Goal: Task Accomplishment & Management: Use online tool/utility

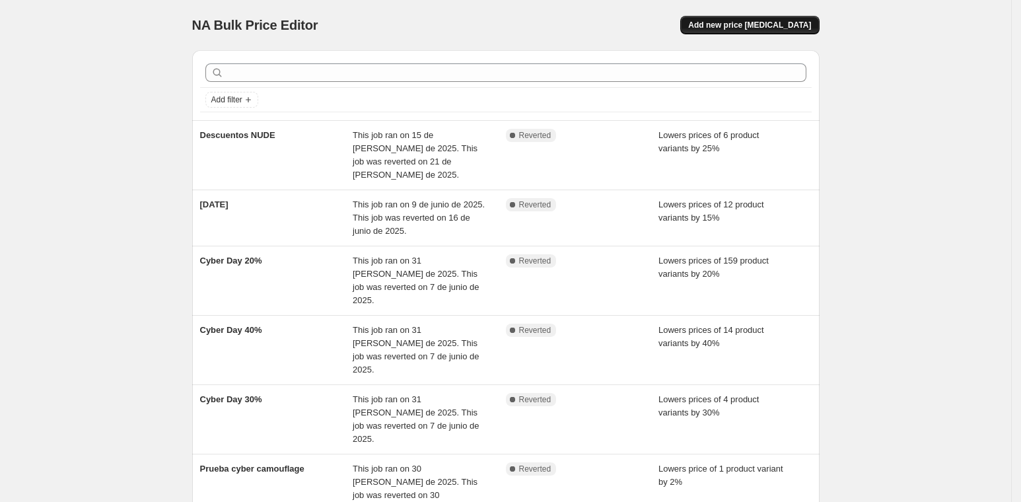
click at [749, 25] on span "Add new price [MEDICAL_DATA]" at bounding box center [749, 25] width 123 height 11
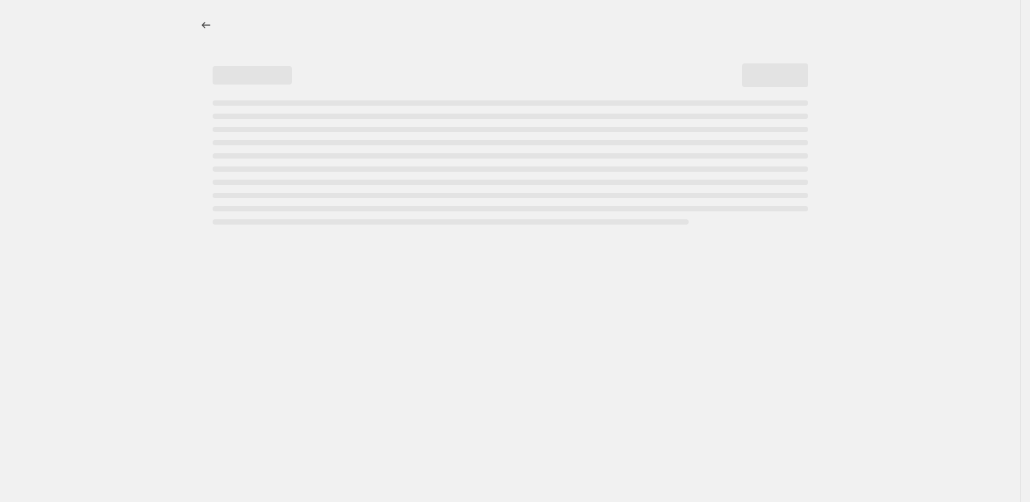
select select "percentage"
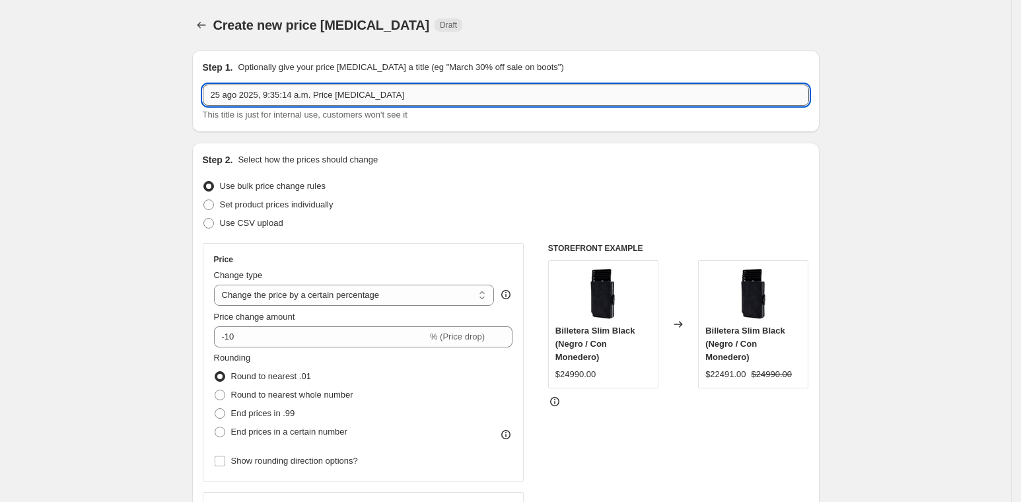
click at [390, 90] on input "25 ago 2025, 9:35:14 a.m. Price [MEDICAL_DATA]" at bounding box center [506, 95] width 606 height 21
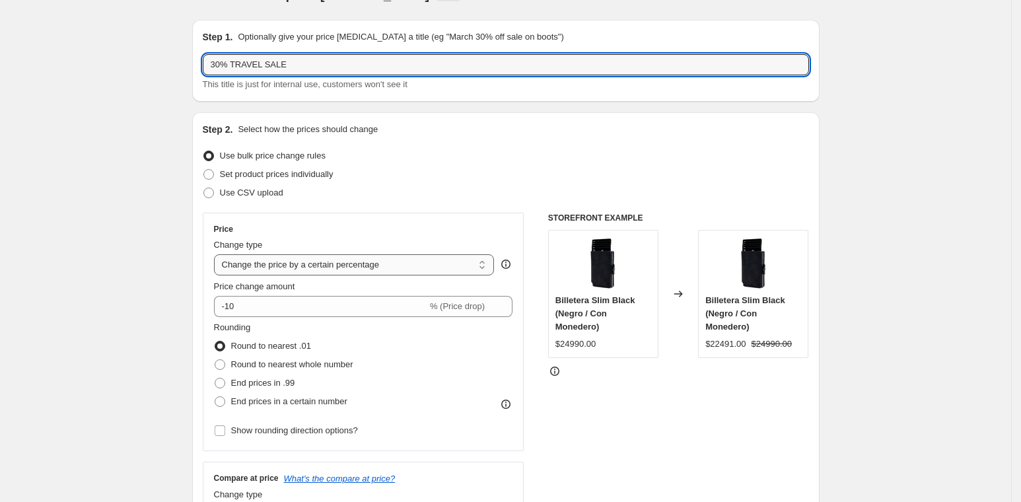
scroll to position [32, 0]
type input "30% TRAVEL SALE"
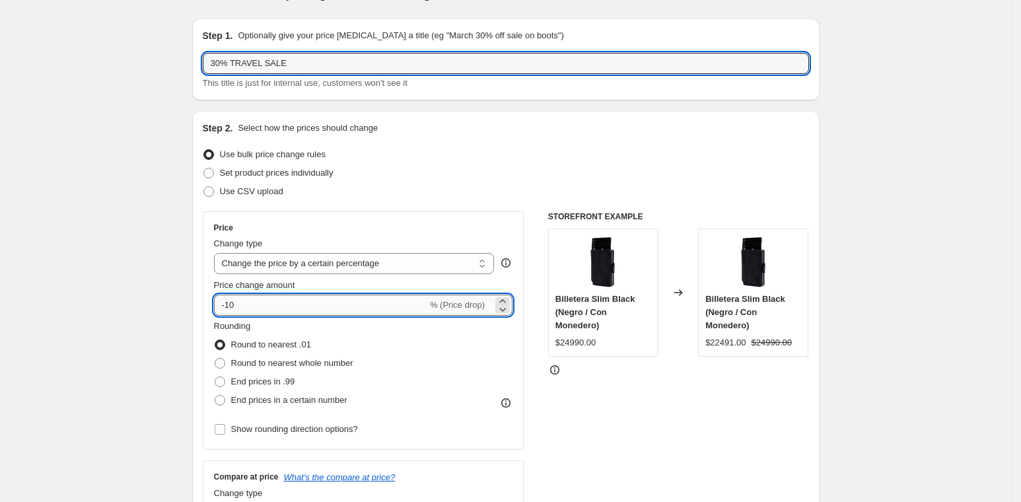
click at [308, 305] on input "-10" at bounding box center [320, 305] width 213 height 21
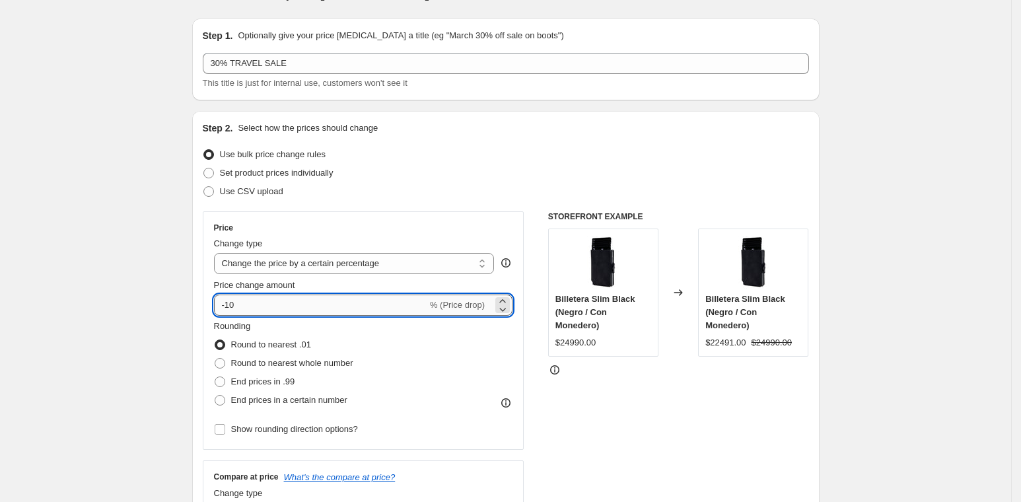
click at [308, 305] on input "-10" at bounding box center [320, 305] width 213 height 21
drag, startPoint x: 135, startPoint y: 320, endPoint x: 156, endPoint y: 313, distance: 22.1
click at [224, 305] on input "30" at bounding box center [313, 305] width 198 height 21
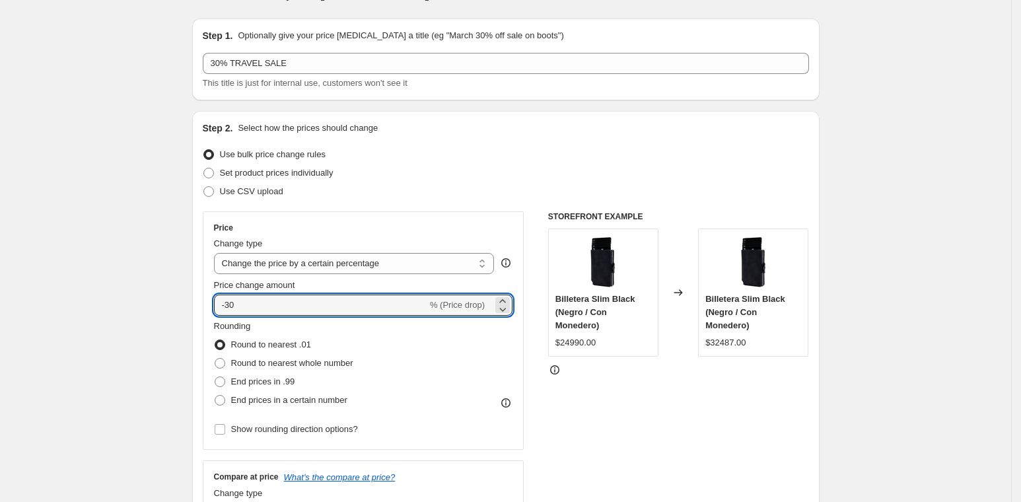
type input "-30"
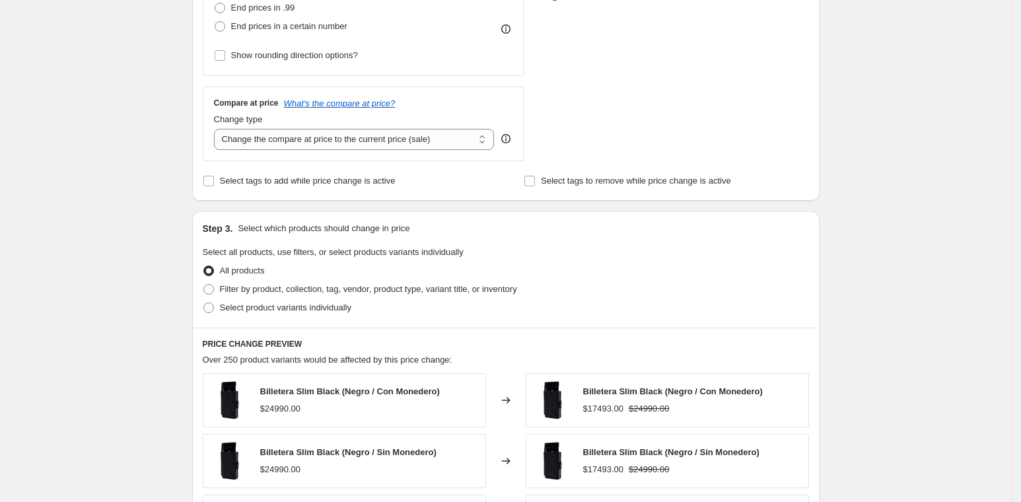
scroll to position [427, 0]
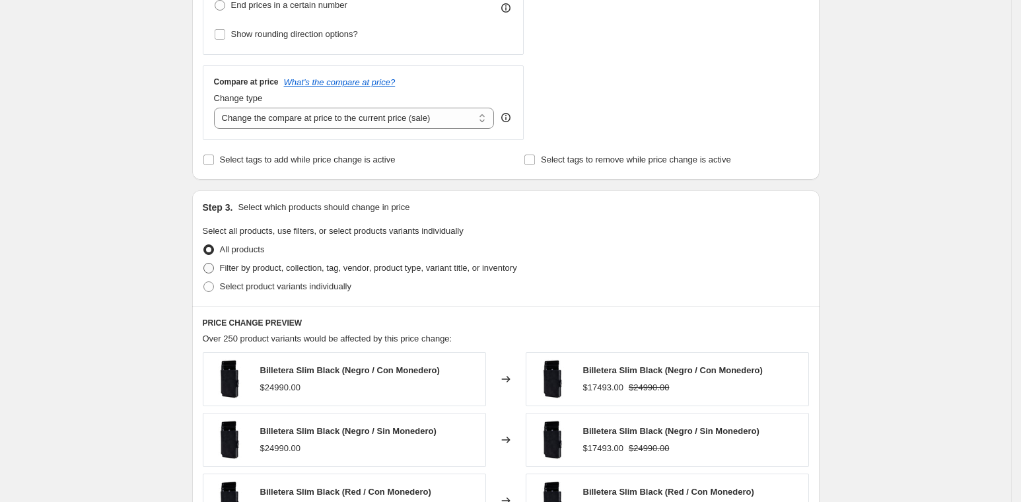
click at [214, 269] on span at bounding box center [208, 268] width 11 height 11
click at [204, 263] on input "Filter by product, collection, tag, vendor, product type, variant title, or inv…" at bounding box center [203, 263] width 1 height 1
radio input "true"
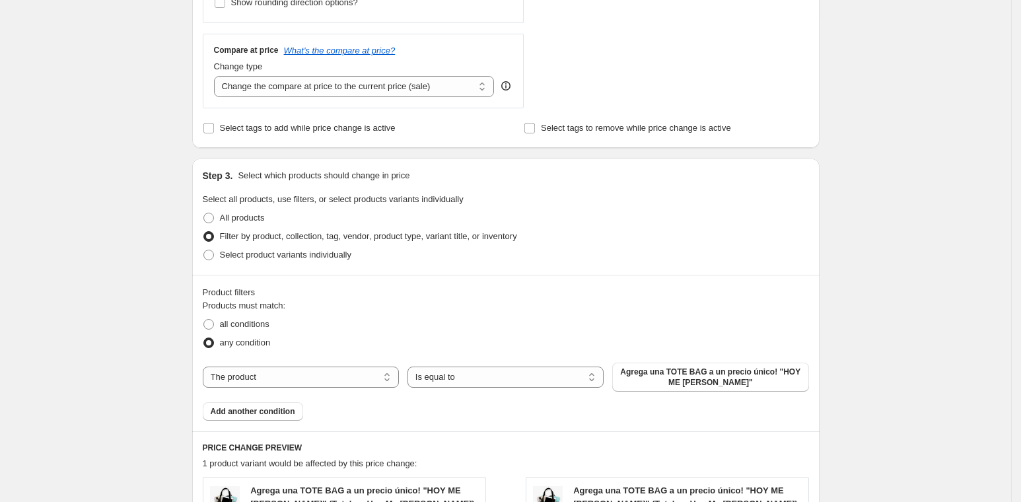
scroll to position [602, 0]
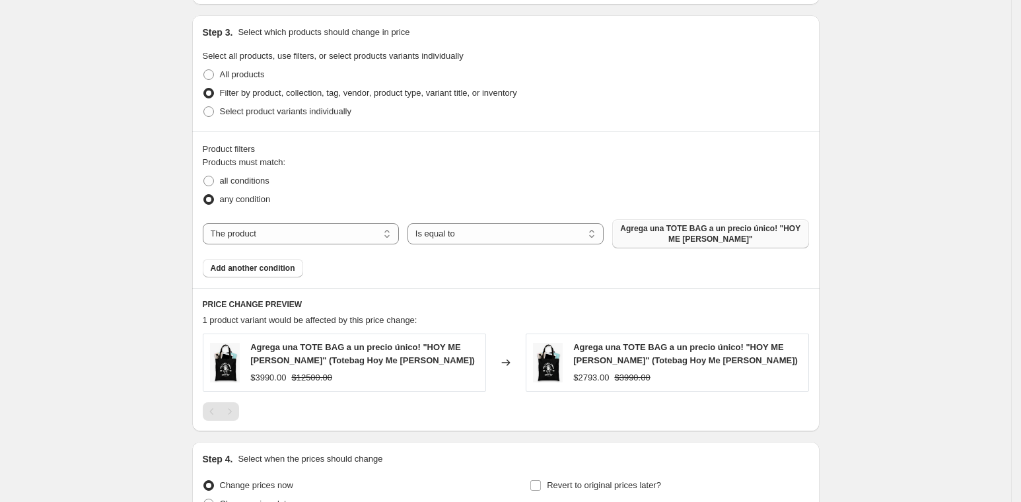
click at [713, 238] on span "Agrega una TOTE BAG a un precio único! "HOY ME [PERSON_NAME]"" at bounding box center [710, 233] width 180 height 21
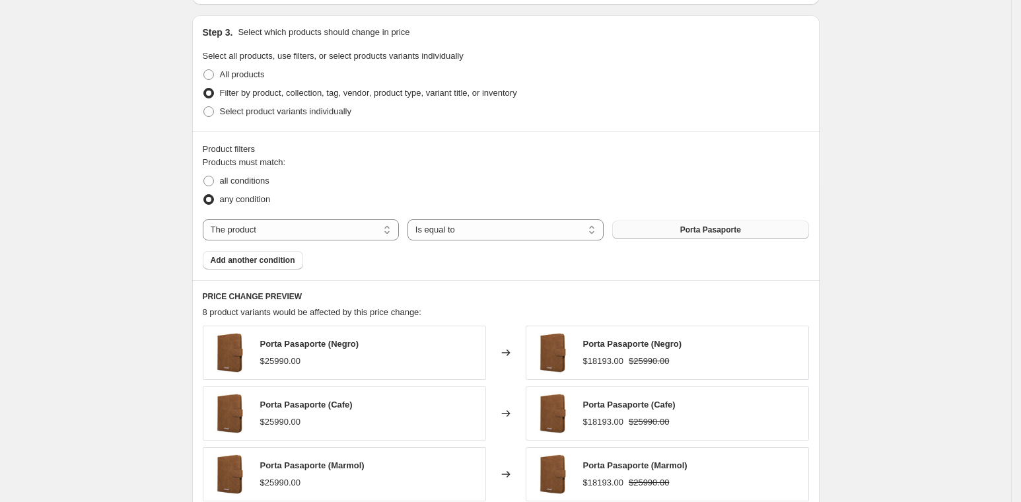
click at [688, 234] on button "Porta Pasaporte" at bounding box center [710, 230] width 196 height 18
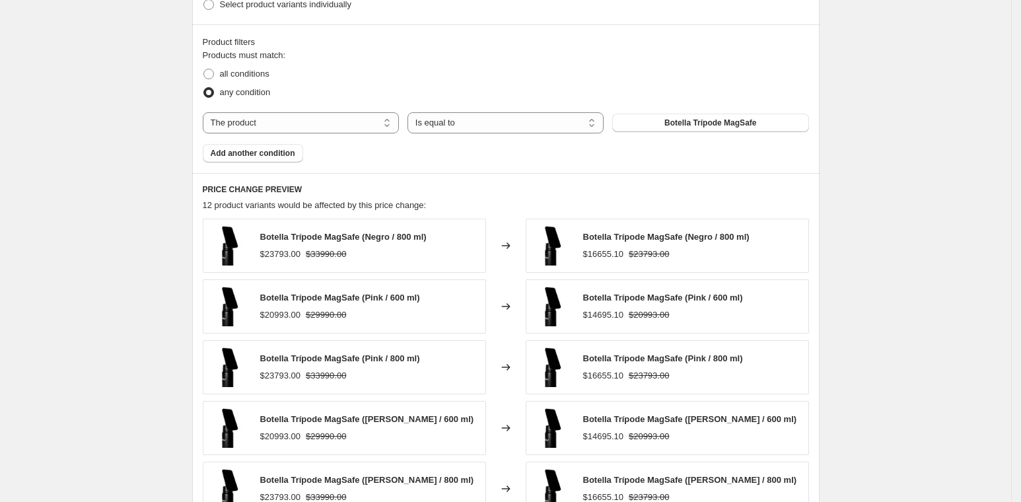
scroll to position [554, 0]
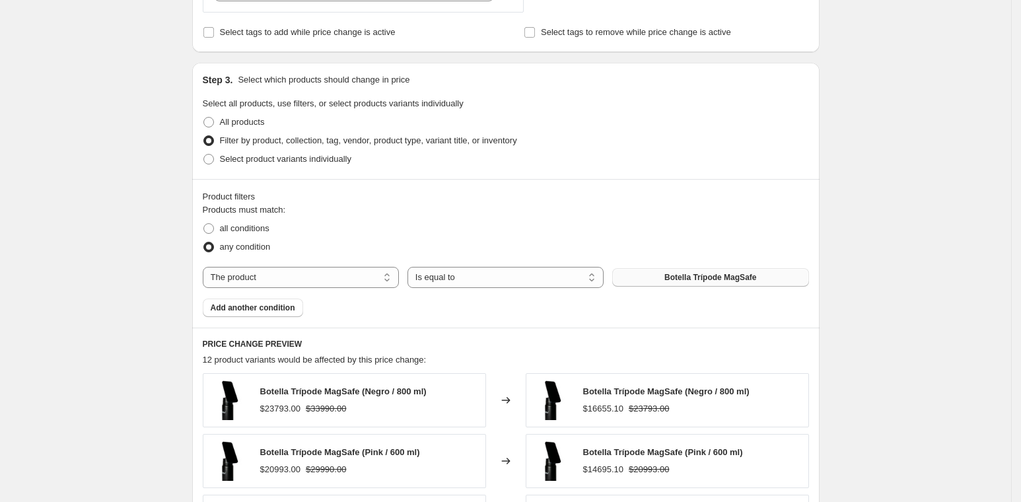
click at [667, 279] on button "Botella Trípode MagSafe" at bounding box center [710, 277] width 196 height 18
click at [275, 298] on button "Add another condition" at bounding box center [253, 307] width 100 height 18
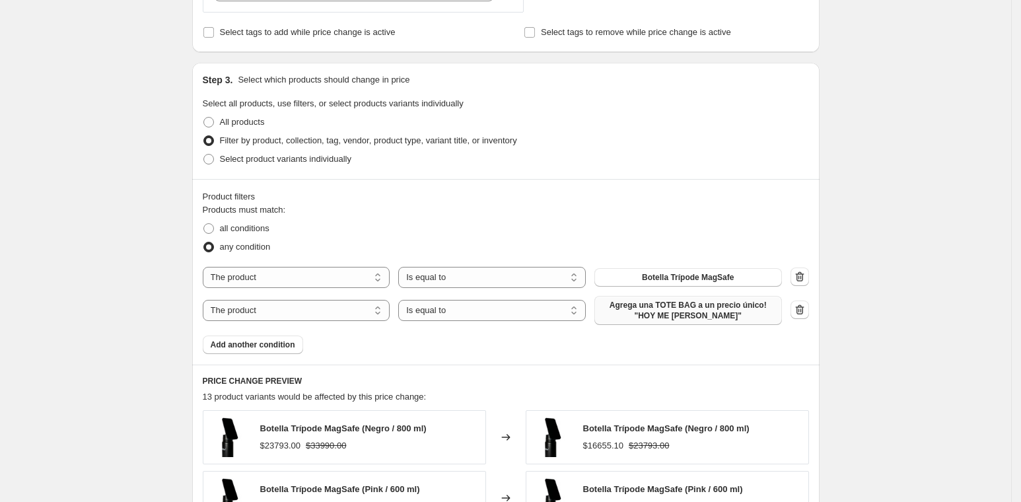
click at [707, 316] on span "Agrega una TOTE BAG a un precio único! "HOY ME [PERSON_NAME]"" at bounding box center [688, 310] width 172 height 21
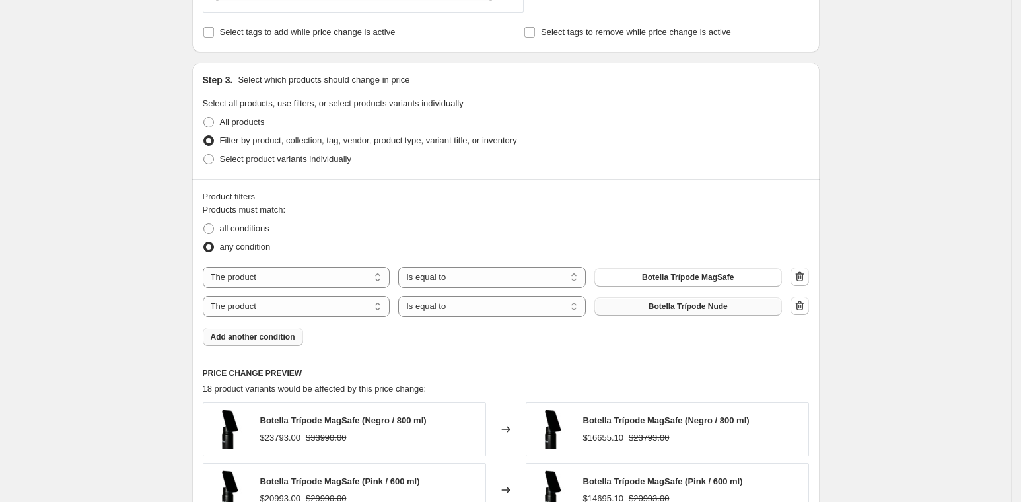
click at [264, 337] on span "Add another condition" at bounding box center [253, 336] width 85 height 11
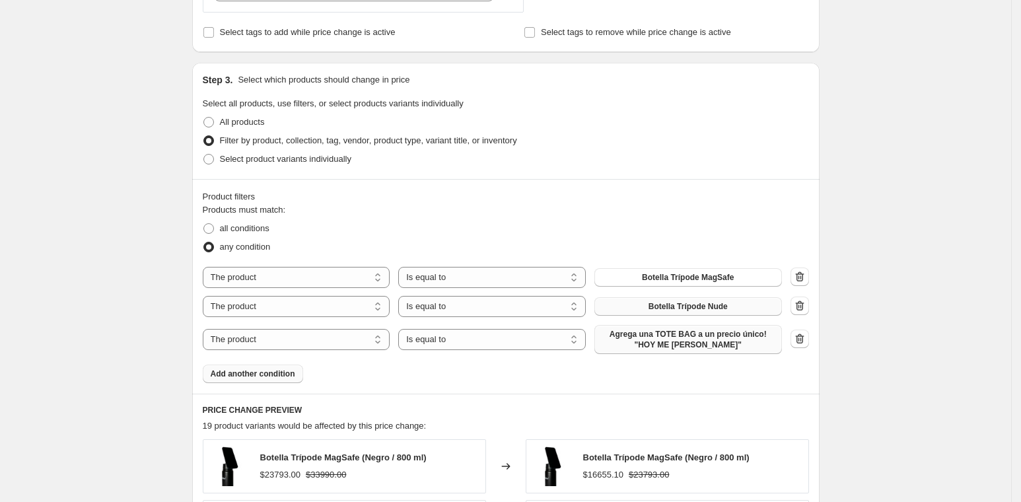
click at [736, 334] on span "Agrega una TOTE BAG a un precio único! "HOY ME [PERSON_NAME]"" at bounding box center [688, 339] width 172 height 21
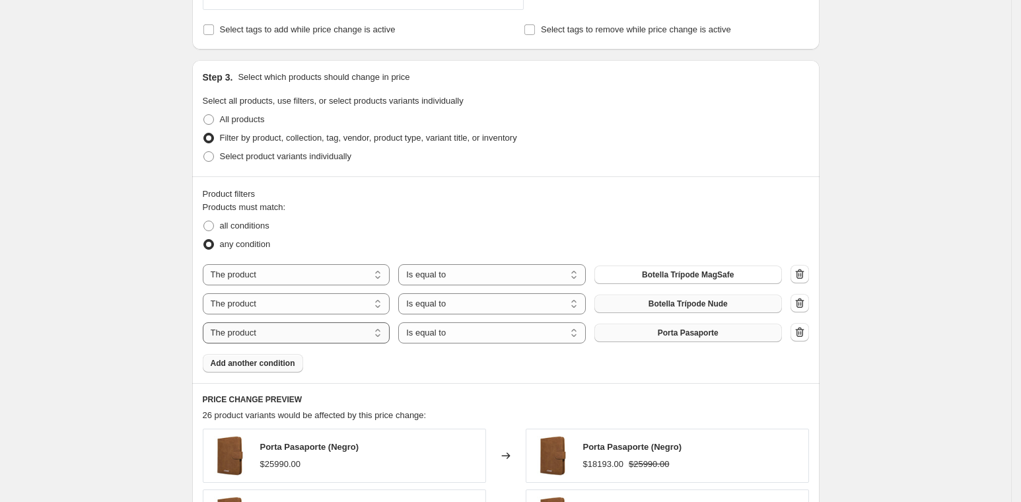
scroll to position [557, 0]
click at [286, 363] on span "Add another condition" at bounding box center [253, 362] width 85 height 11
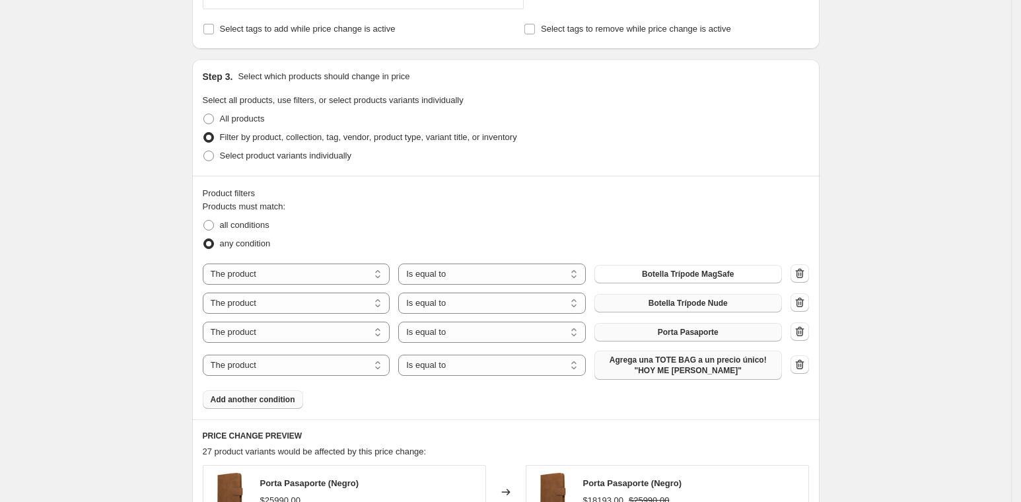
click at [734, 365] on span "Agrega una TOTE BAG a un precio único! "HOY ME [PERSON_NAME]"" at bounding box center [688, 365] width 172 height 21
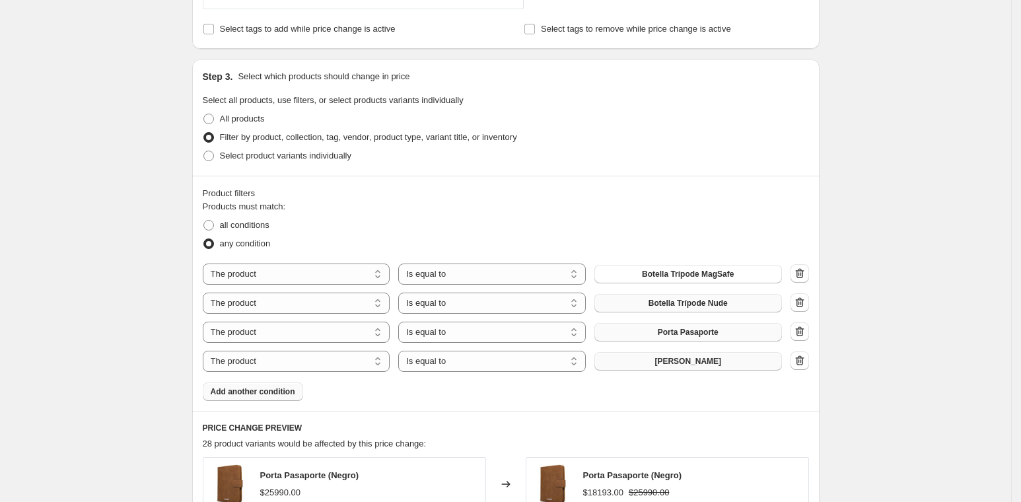
click at [292, 388] on span "Add another condition" at bounding box center [253, 391] width 85 height 11
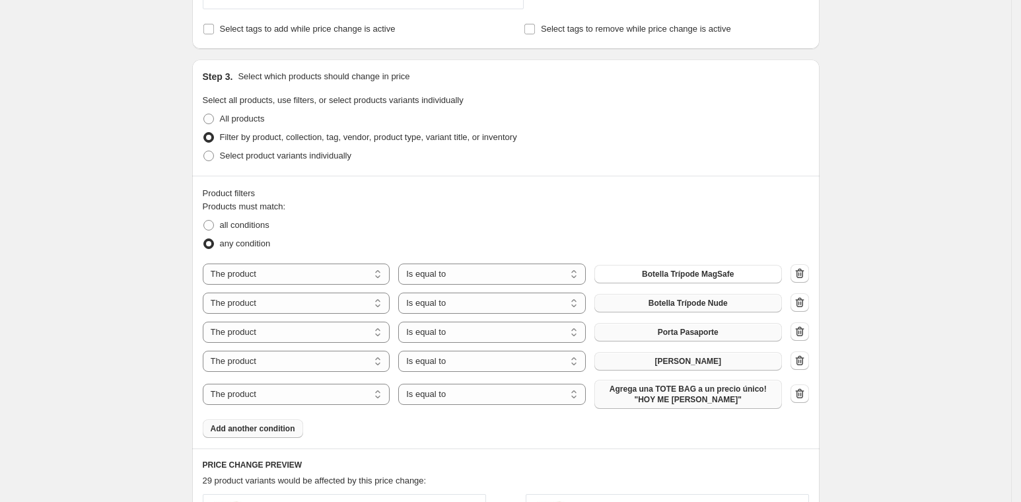
click at [671, 403] on button "Agrega una TOTE BAG a un precio único! "HOY ME [PERSON_NAME]"" at bounding box center [688, 394] width 188 height 29
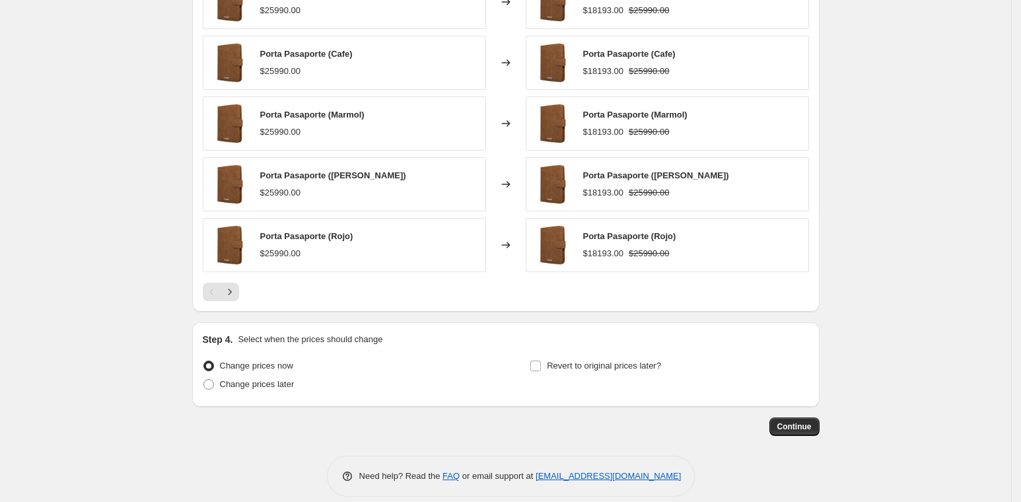
scroll to position [1086, 0]
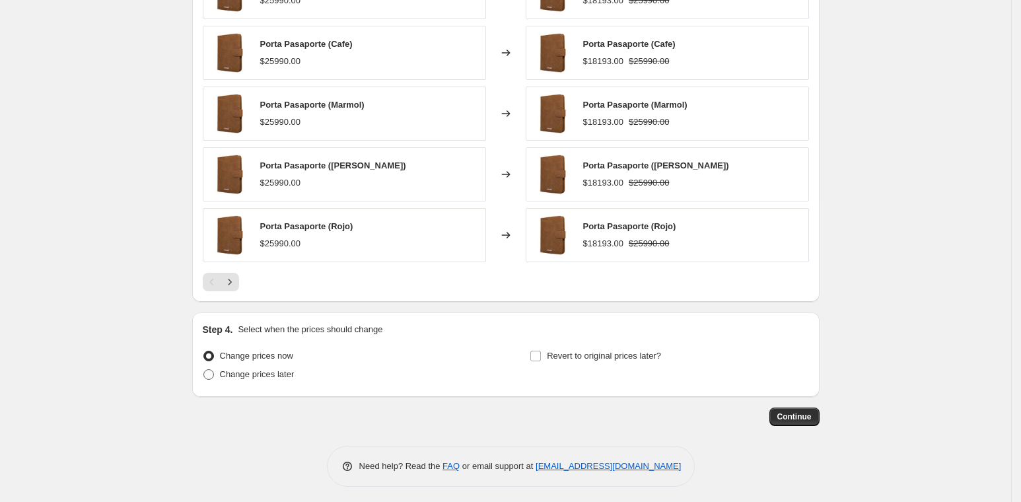
click at [249, 372] on span "Change prices later" at bounding box center [257, 374] width 75 height 10
click at [204, 370] on input "Change prices later" at bounding box center [203, 369] width 1 height 1
radio input "true"
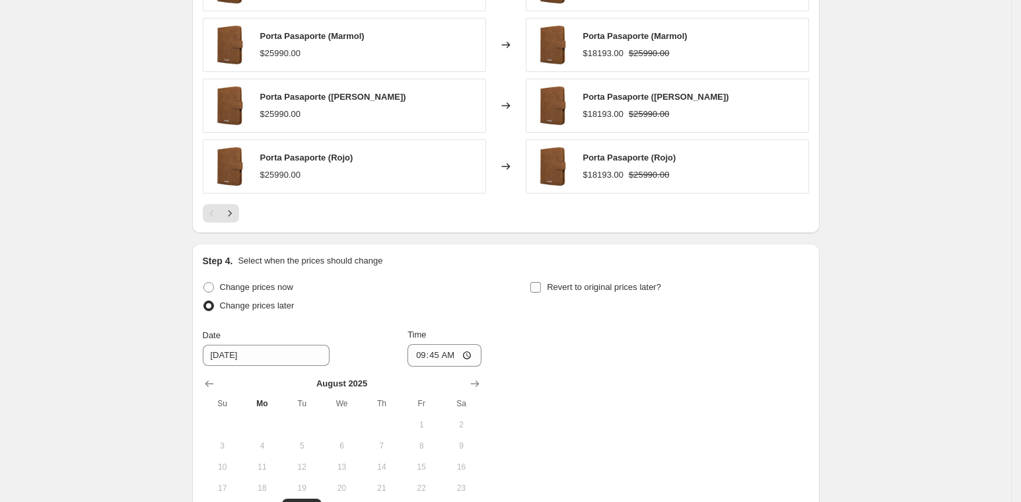
scroll to position [1196, 0]
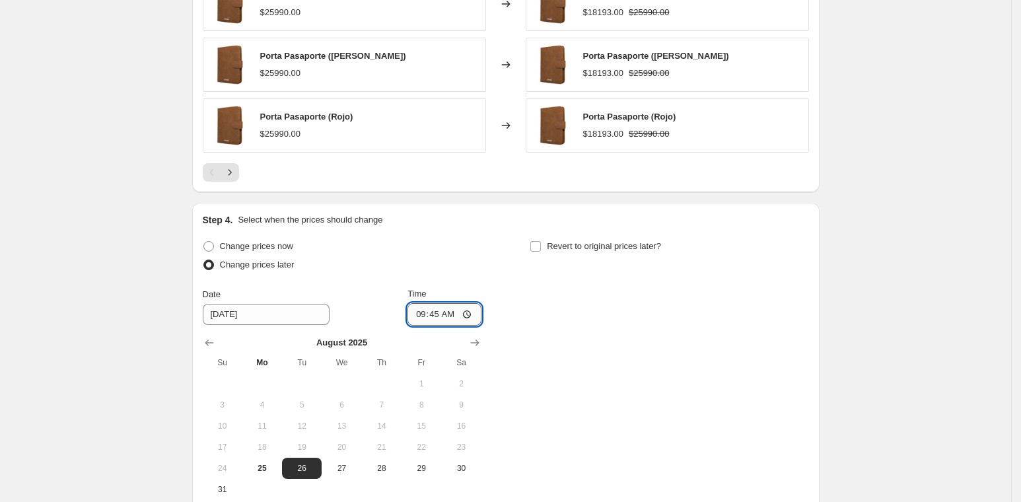
click at [449, 312] on input "09:45" at bounding box center [444, 314] width 74 height 22
click at [444, 312] on input "09:45" at bounding box center [444, 314] width 74 height 22
type input "10:00"
click at [270, 463] on span "25" at bounding box center [262, 468] width 29 height 11
type input "[DATE]"
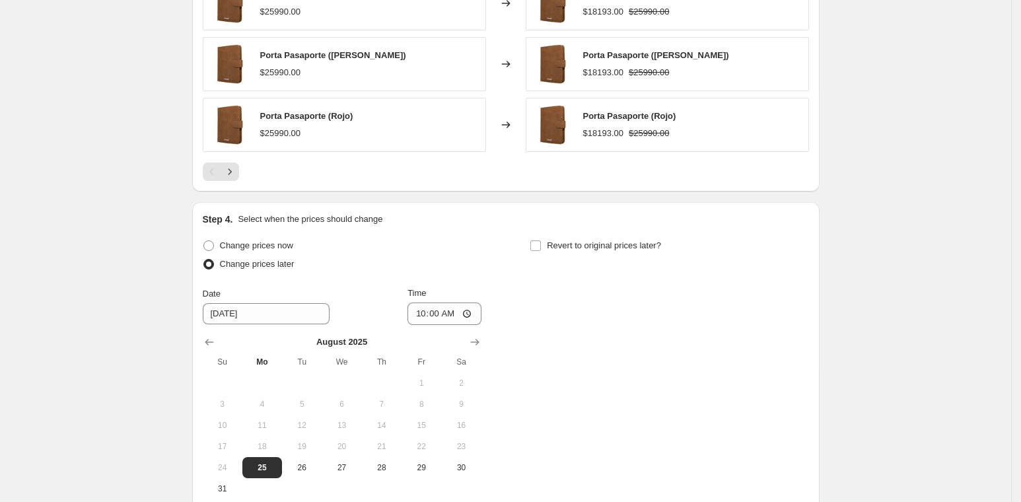
scroll to position [1325, 0]
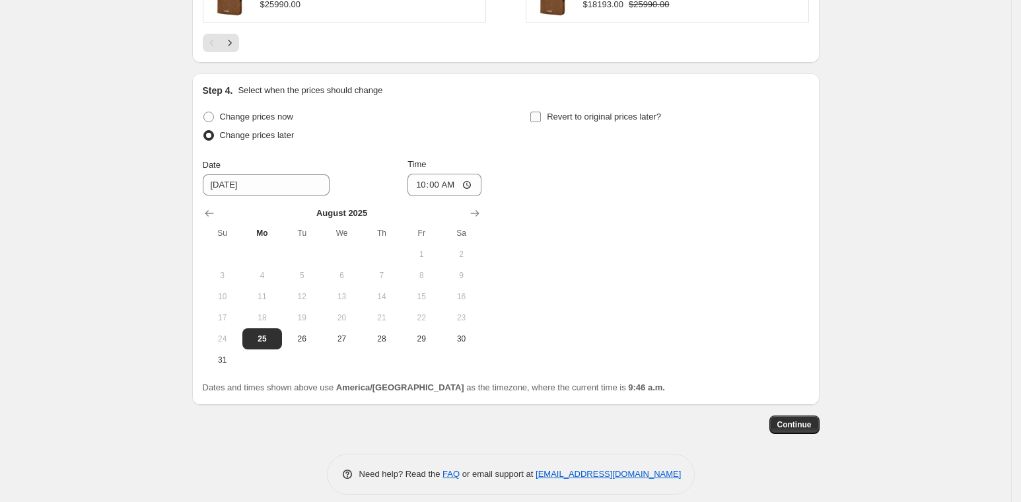
click at [541, 112] on input "Revert to original prices later?" at bounding box center [535, 117] width 11 height 11
checkbox input "true"
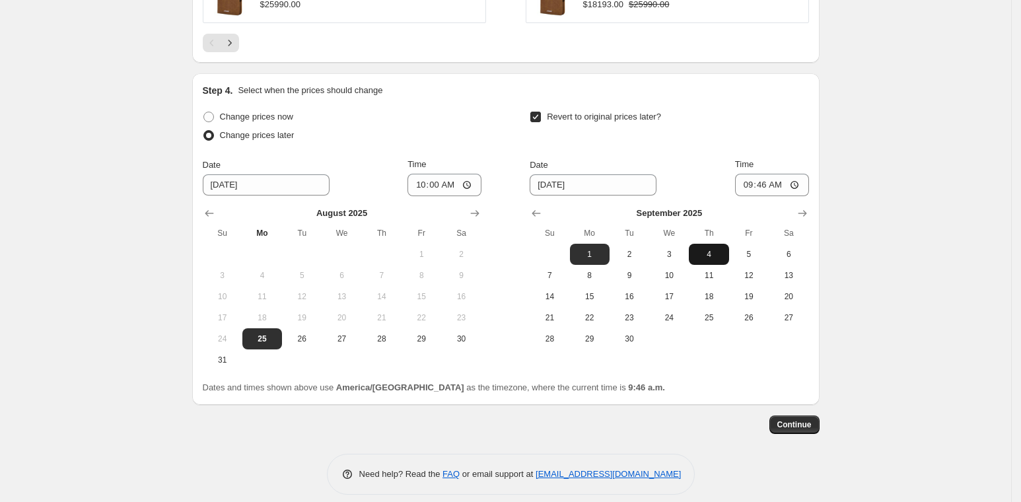
click at [708, 258] on button "4" at bounding box center [709, 254] width 40 height 21
type input "[DATE]"
click at [758, 176] on input "09:46" at bounding box center [772, 185] width 74 height 22
type input "00:00"
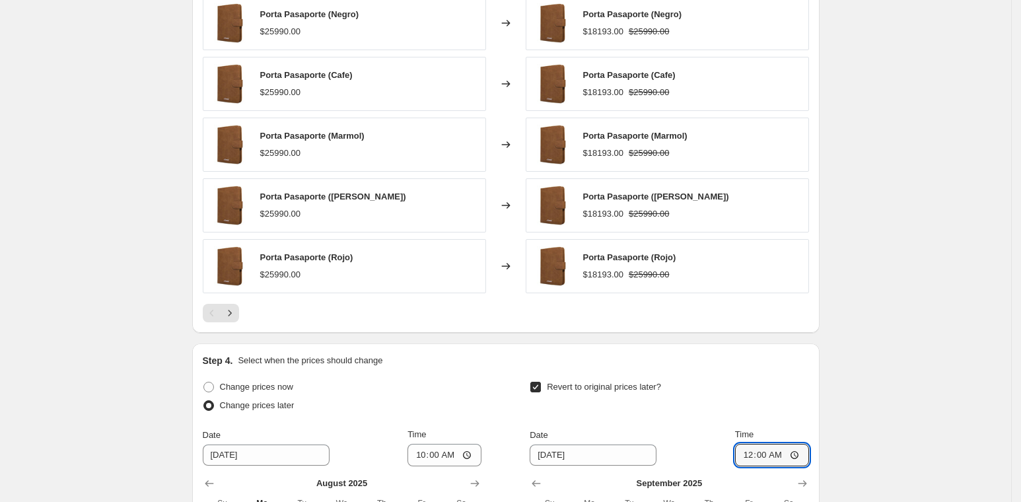
scroll to position [1027, 0]
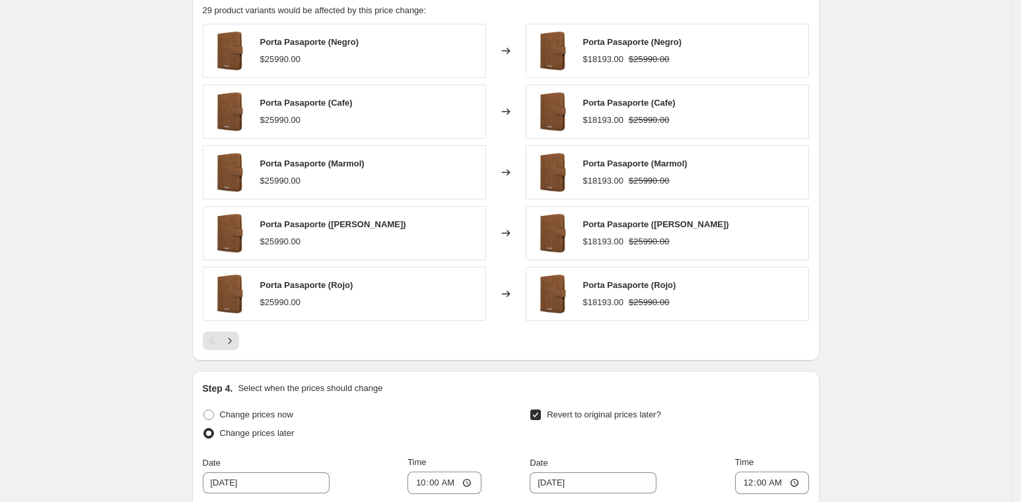
click at [538, 411] on input "Revert to original prices later?" at bounding box center [535, 414] width 11 height 11
checkbox input "false"
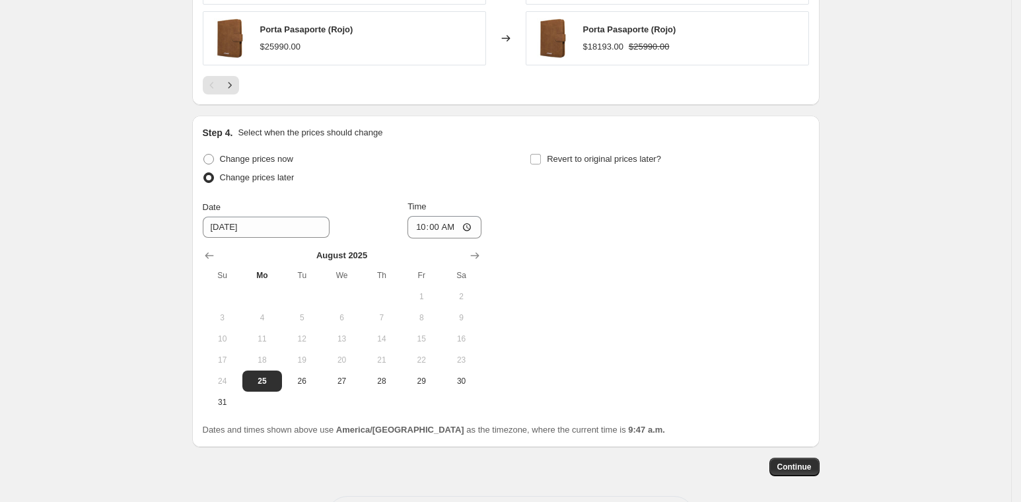
scroll to position [1333, 0]
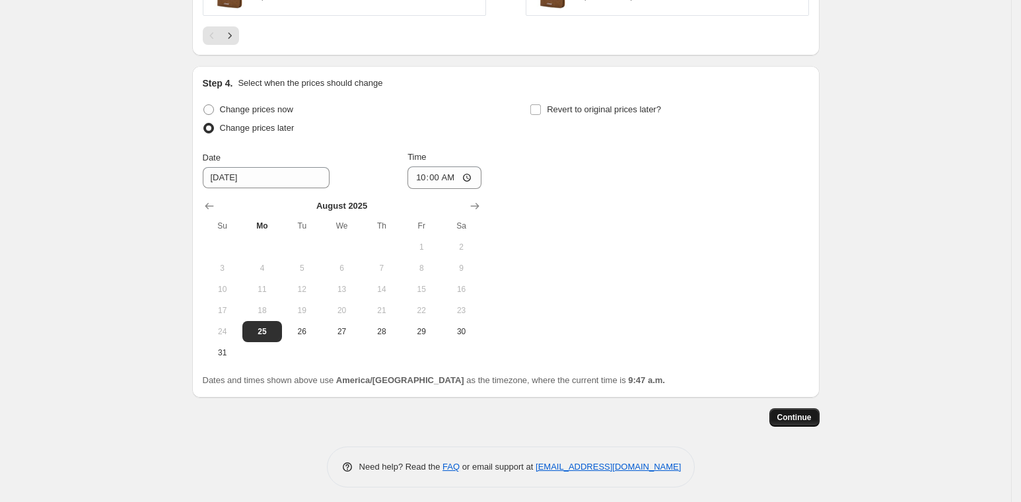
click at [810, 415] on span "Continue" at bounding box center [794, 417] width 34 height 11
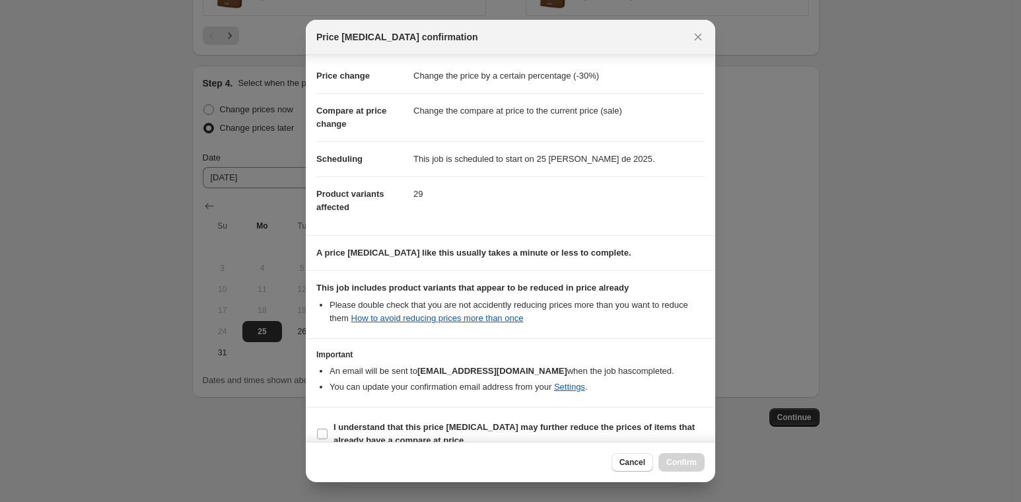
scroll to position [36, 0]
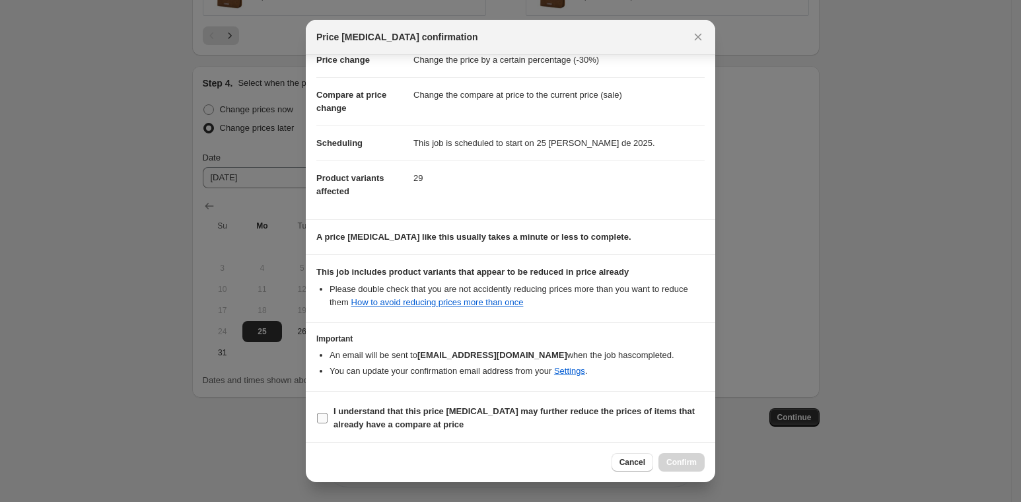
click at [573, 419] on span "I understand that this price [MEDICAL_DATA] may further reduce the prices of it…" at bounding box center [518, 418] width 371 height 26
click at [328, 419] on input "I understand that this price [MEDICAL_DATA] may further reduce the prices of it…" at bounding box center [322, 418] width 11 height 11
checkbox input "true"
click at [668, 460] on span "Confirm" at bounding box center [681, 462] width 30 height 11
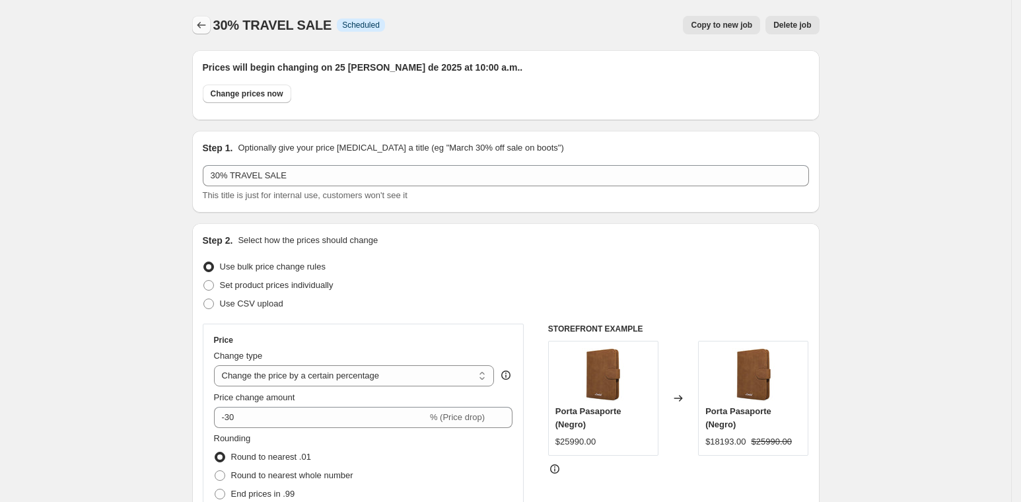
click at [211, 32] on button "Price change jobs" at bounding box center [201, 25] width 18 height 18
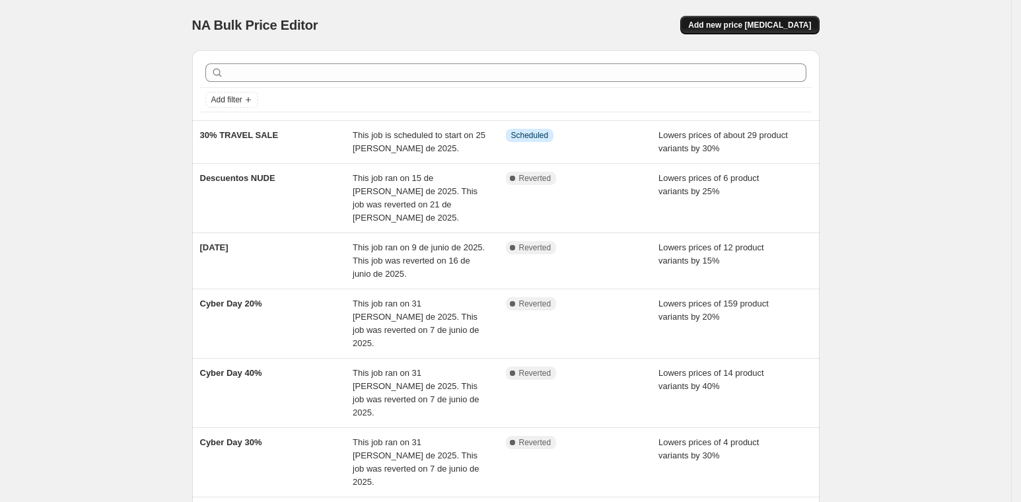
click at [758, 28] on span "Add new price [MEDICAL_DATA]" at bounding box center [749, 25] width 123 height 11
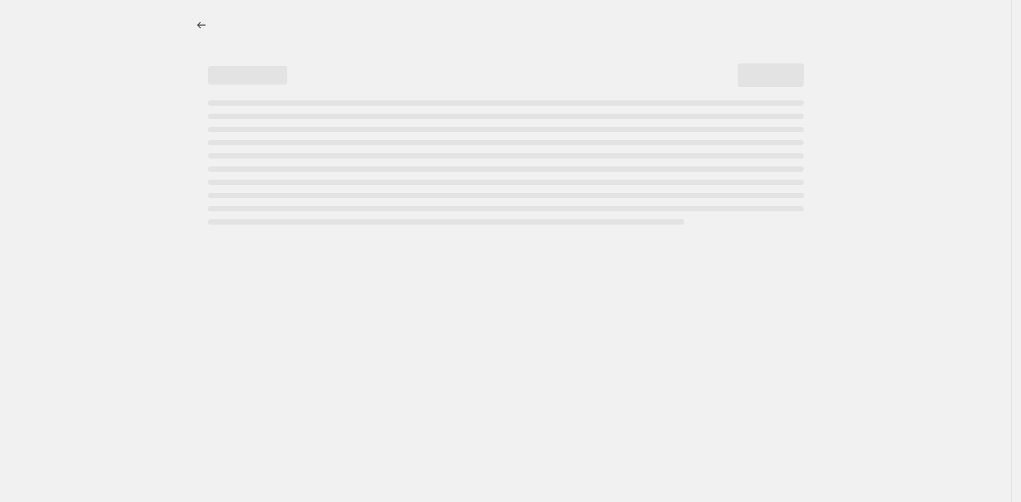
select select "percentage"
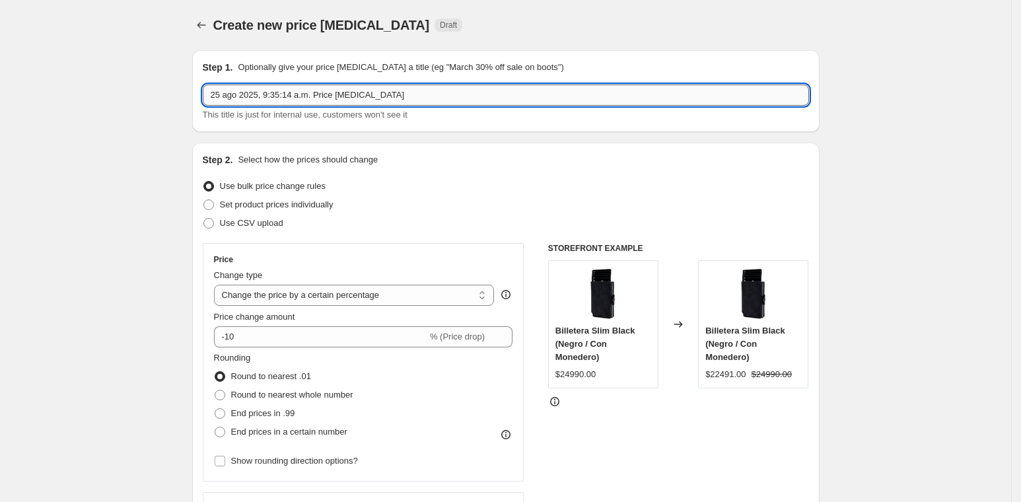
click at [288, 100] on input "25 ago 2025, 9:35:14 a.m. Price [MEDICAL_DATA]" at bounding box center [506, 95] width 606 height 21
type input "50% TRAVEL SALE"
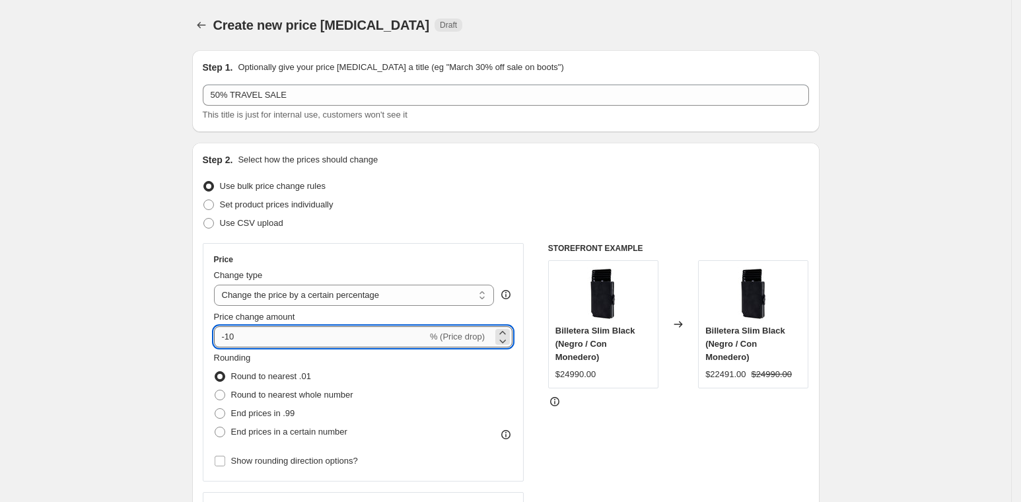
click at [308, 339] on input "-10" at bounding box center [320, 336] width 213 height 21
type input "-1"
type input "-50"
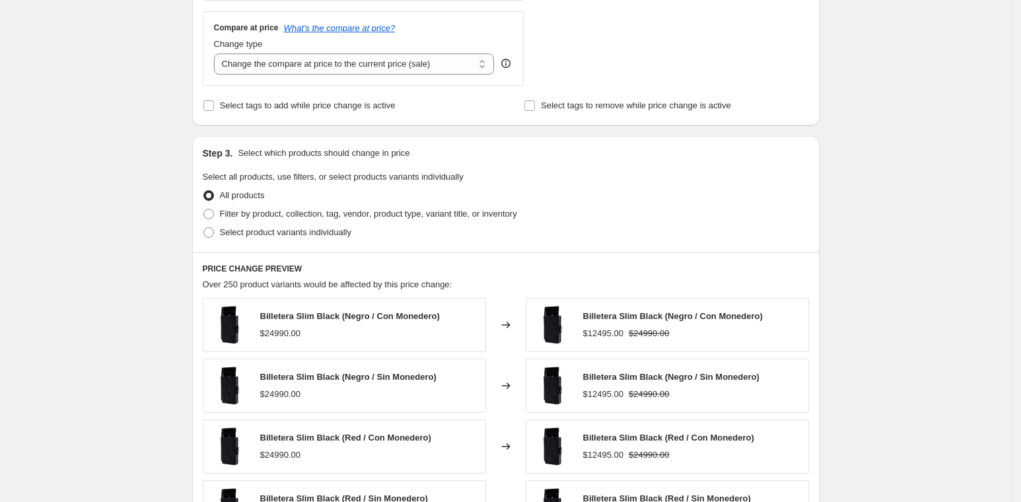
scroll to position [483, 0]
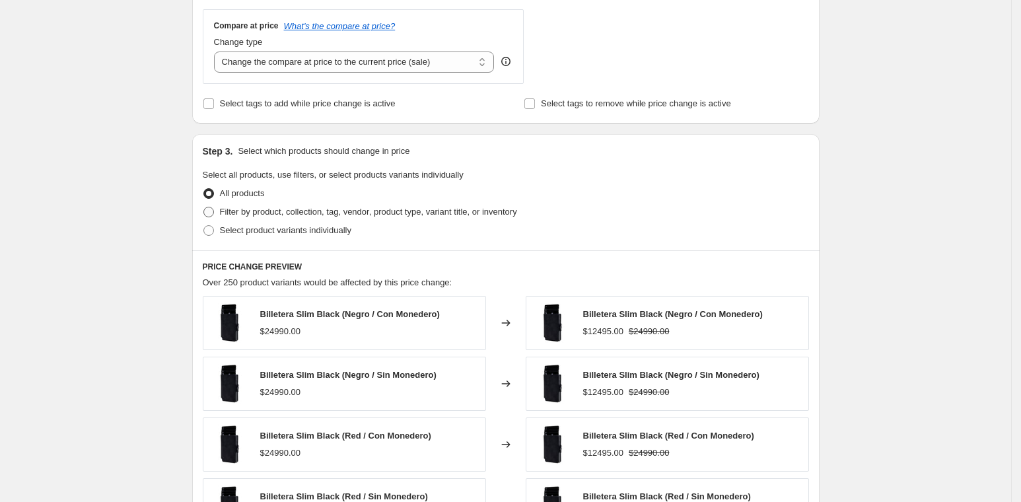
click at [230, 209] on span "Filter by product, collection, tag, vendor, product type, variant title, or inv…" at bounding box center [368, 212] width 297 height 10
click at [204, 207] on input "Filter by product, collection, tag, vendor, product type, variant title, or inv…" at bounding box center [203, 207] width 1 height 1
radio input "true"
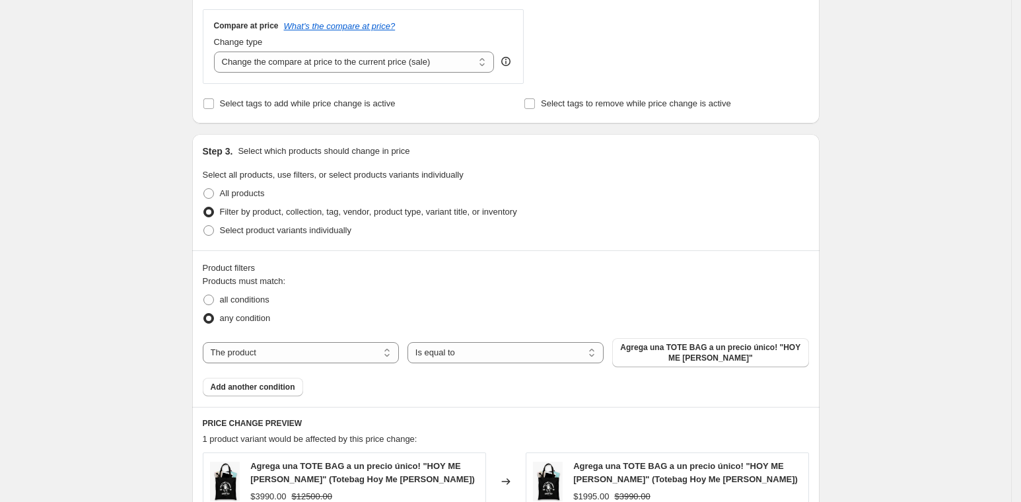
scroll to position [733, 0]
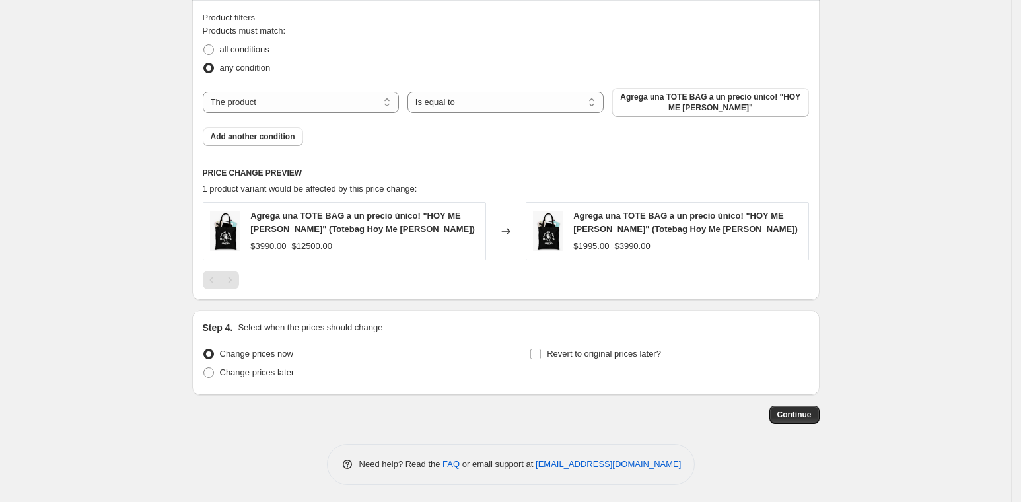
drag, startPoint x: 273, startPoint y: 370, endPoint x: 387, endPoint y: 233, distance: 178.6
click at [273, 371] on span "Change prices later" at bounding box center [257, 372] width 75 height 10
click at [204, 368] on input "Change prices later" at bounding box center [203, 367] width 1 height 1
radio input "true"
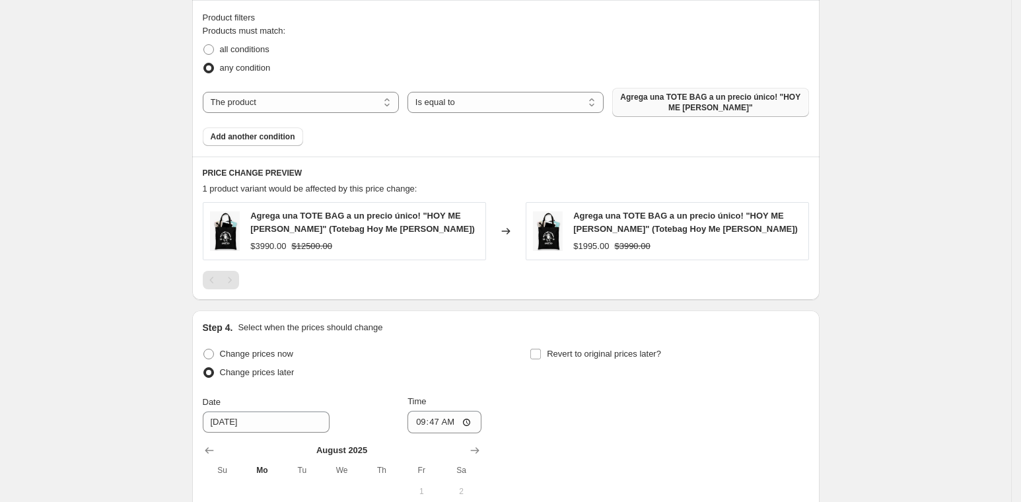
click at [713, 88] on button "Agrega una TOTE BAG a un precio único! "HOY ME [PERSON_NAME]"" at bounding box center [710, 102] width 196 height 29
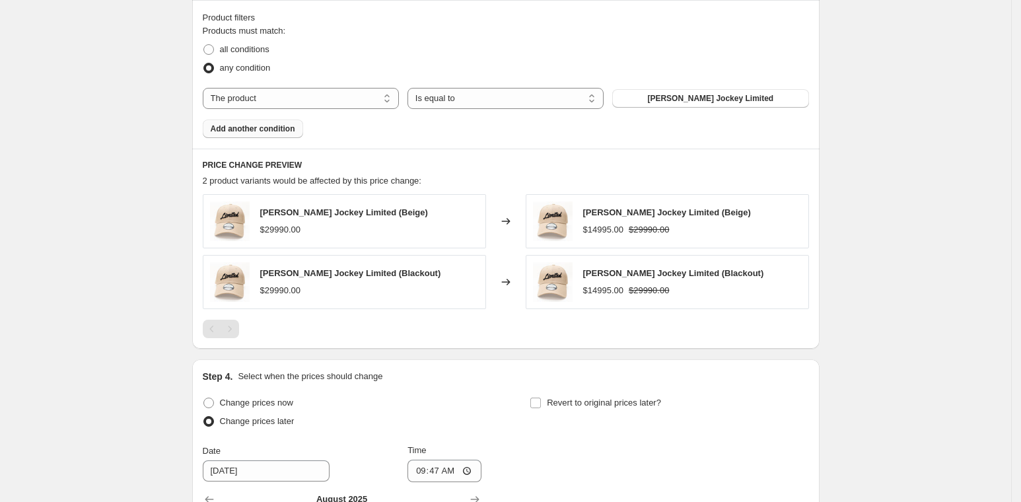
click at [276, 130] on span "Add another condition" at bounding box center [253, 128] width 85 height 11
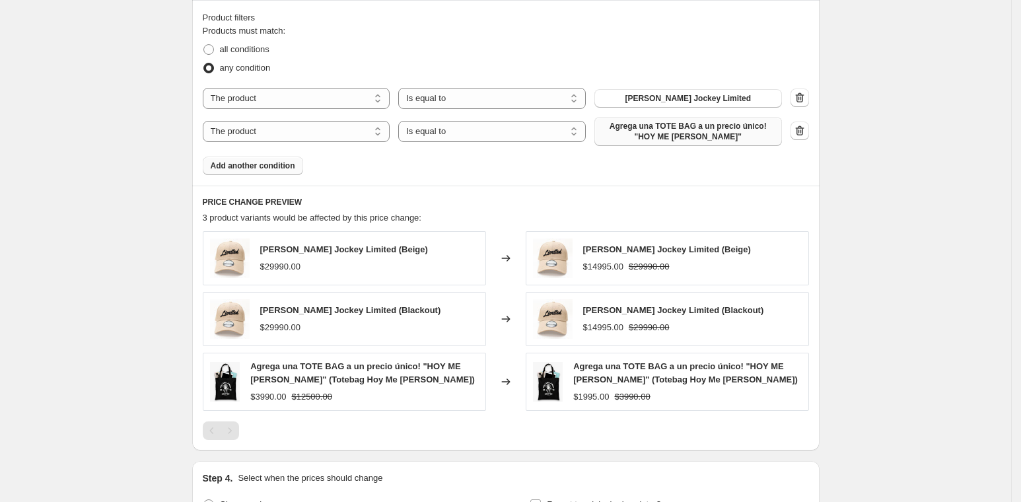
click at [701, 133] on span "Agrega una TOTE BAG a un precio único! "HOY ME [PERSON_NAME]"" at bounding box center [688, 131] width 172 height 21
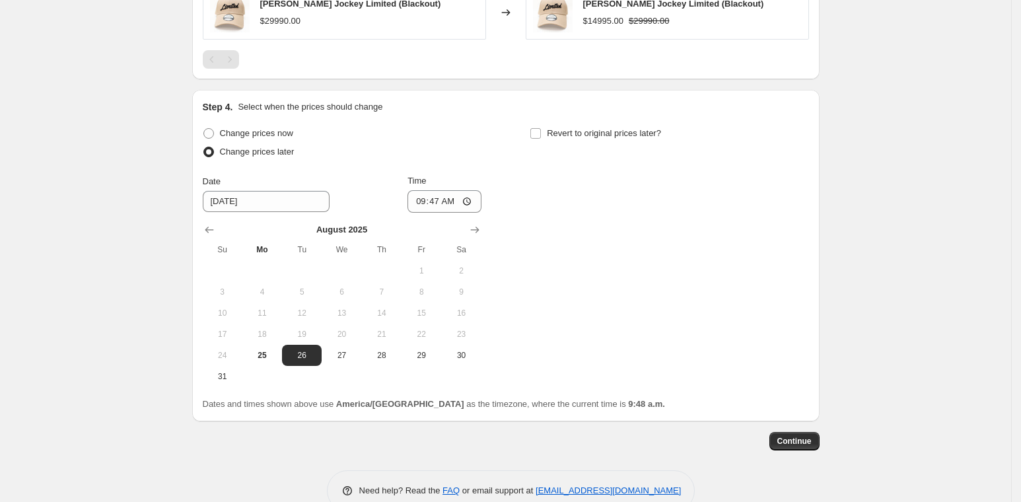
scroll to position [1117, 0]
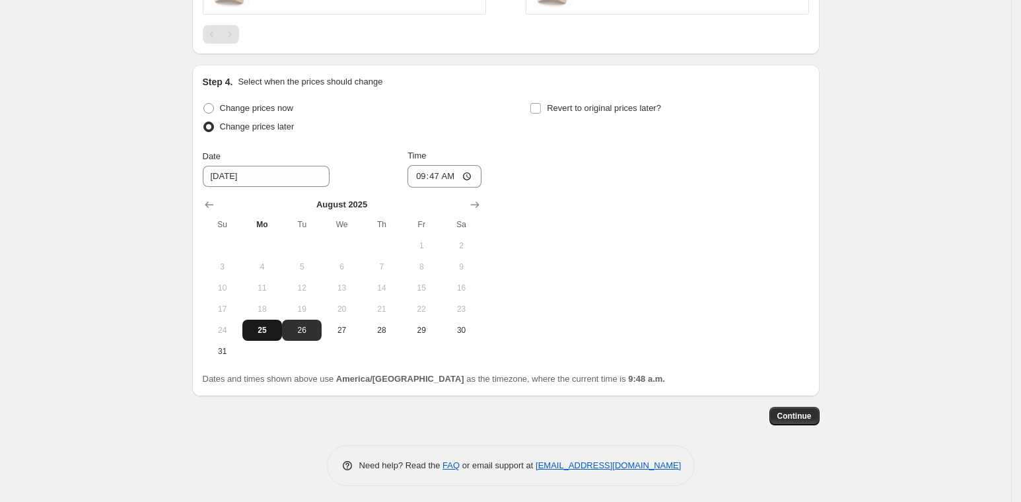
click at [276, 325] on span "25" at bounding box center [262, 330] width 29 height 11
type input "[DATE]"
click at [436, 179] on input "09:47" at bounding box center [444, 176] width 74 height 22
type input "10:00"
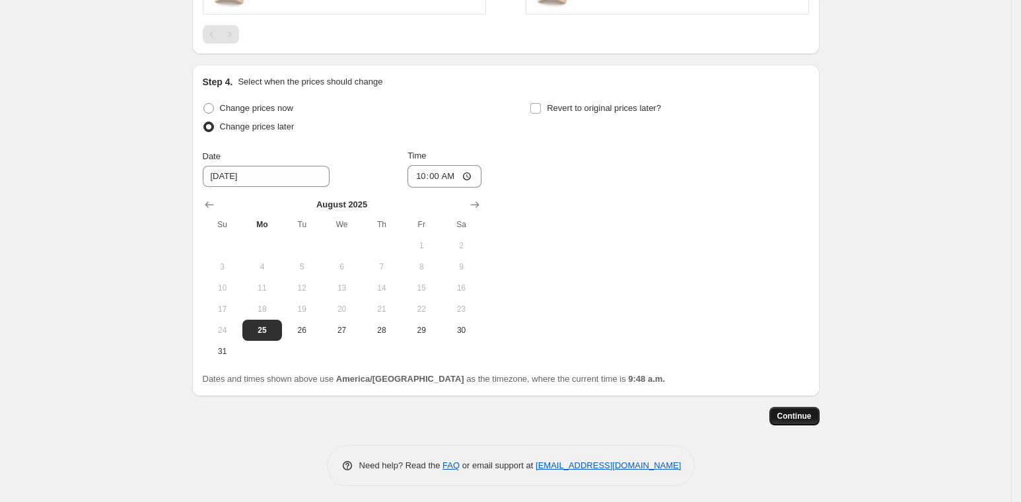
click at [804, 411] on span "Continue" at bounding box center [794, 416] width 34 height 11
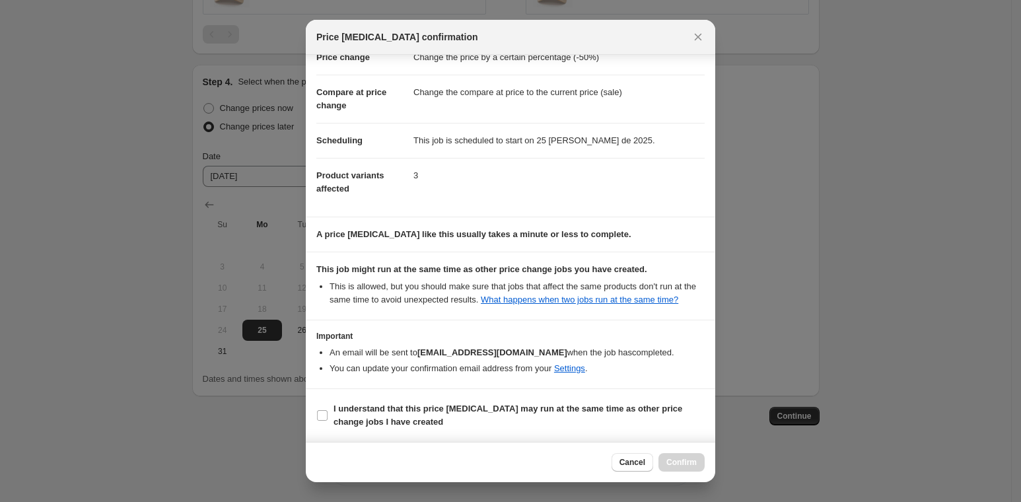
scroll to position [49, 0]
drag, startPoint x: 463, startPoint y: 401, endPoint x: 543, endPoint y: 435, distance: 86.7
click at [463, 401] on label "I understand that this price [MEDICAL_DATA] may run at the same time as other p…" at bounding box center [510, 416] width 388 height 32
click at [328, 410] on input "I understand that this price [MEDICAL_DATA] may run at the same time as other p…" at bounding box center [322, 415] width 11 height 11
checkbox input "true"
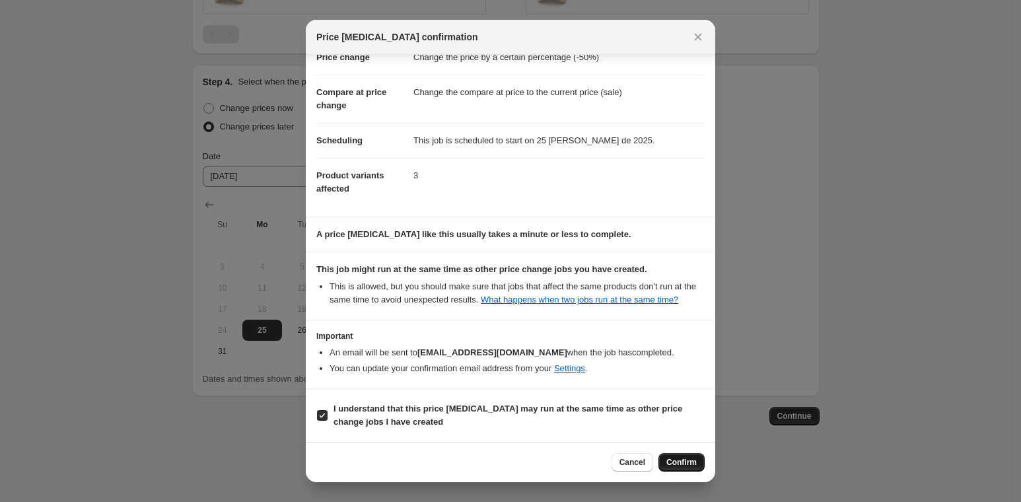
click at [682, 456] on button "Confirm" at bounding box center [681, 462] width 46 height 18
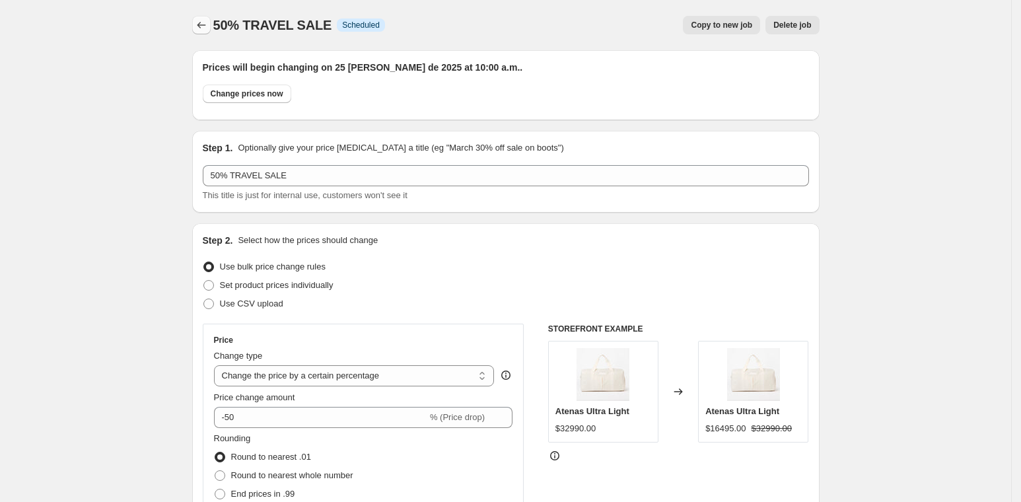
click at [205, 17] on button "Price change jobs" at bounding box center [201, 25] width 18 height 18
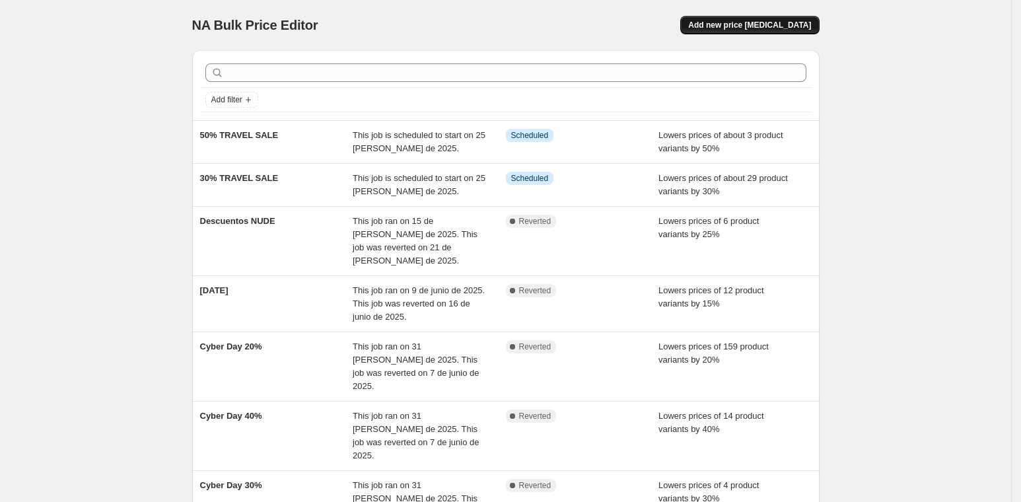
click at [811, 29] on span "Add new price [MEDICAL_DATA]" at bounding box center [749, 25] width 123 height 11
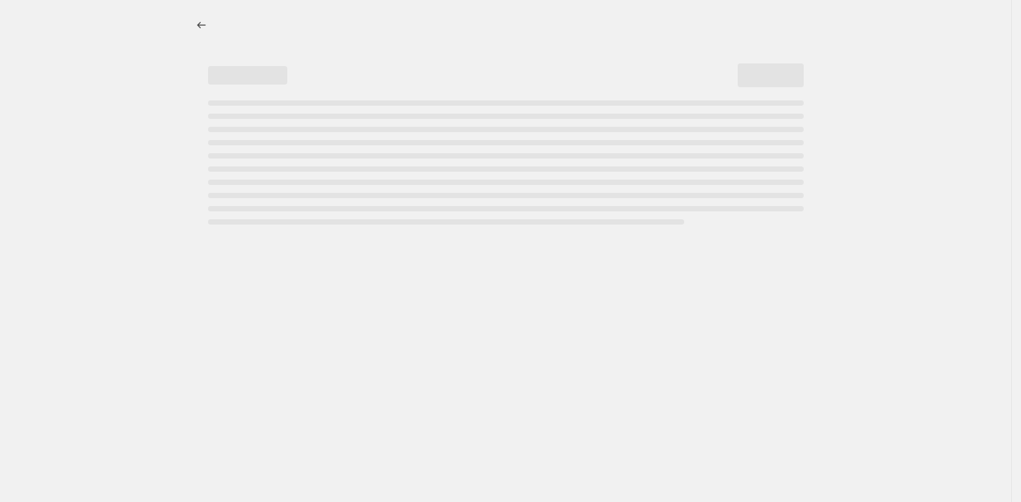
select select "percentage"
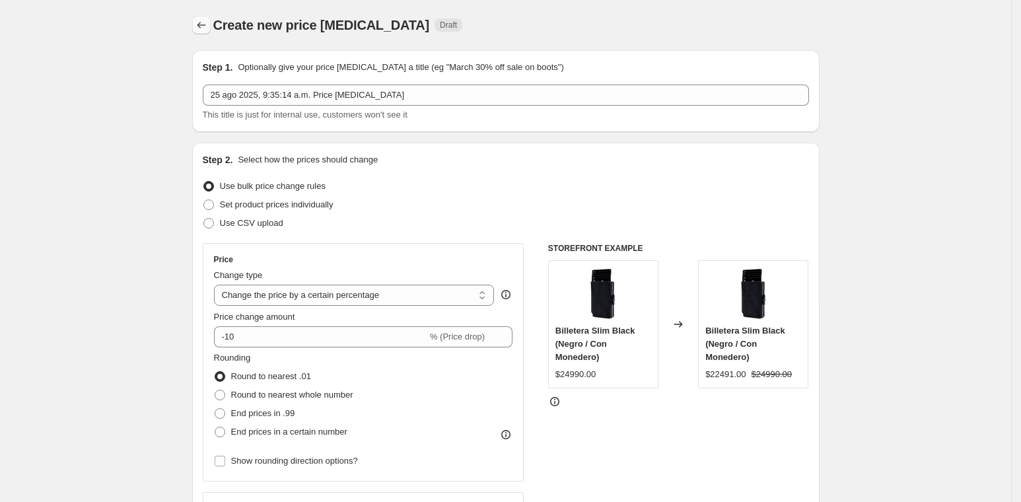
click at [205, 23] on icon "Price change jobs" at bounding box center [201, 24] width 13 height 13
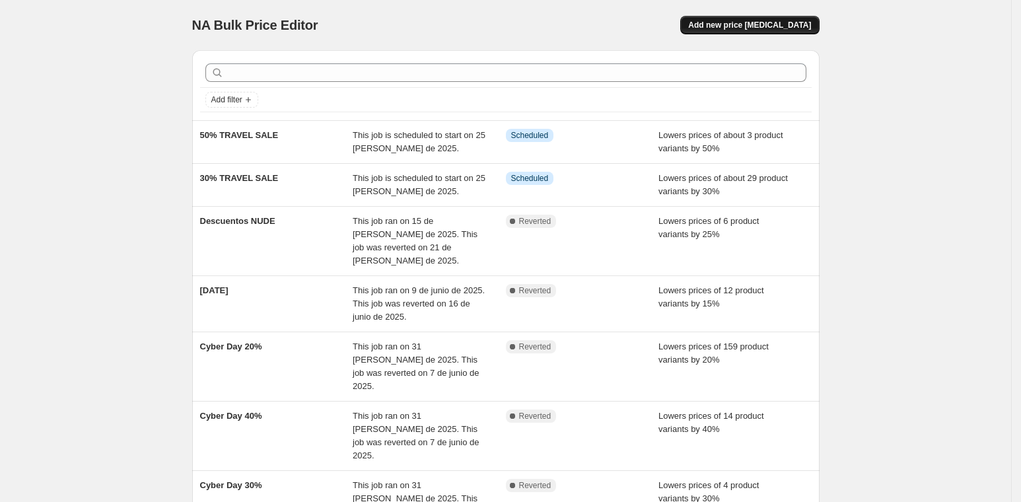
click at [811, 29] on span "Add new price [MEDICAL_DATA]" at bounding box center [749, 25] width 123 height 11
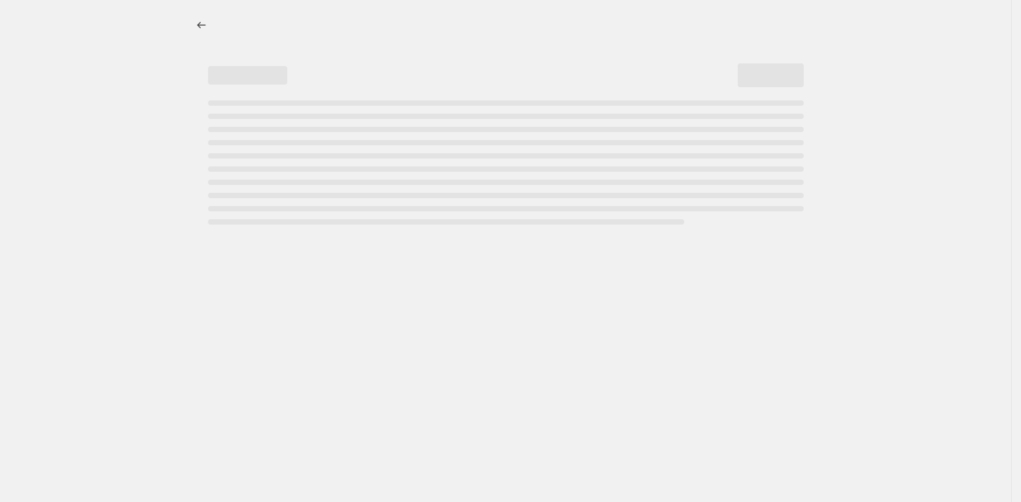
select select "percentage"
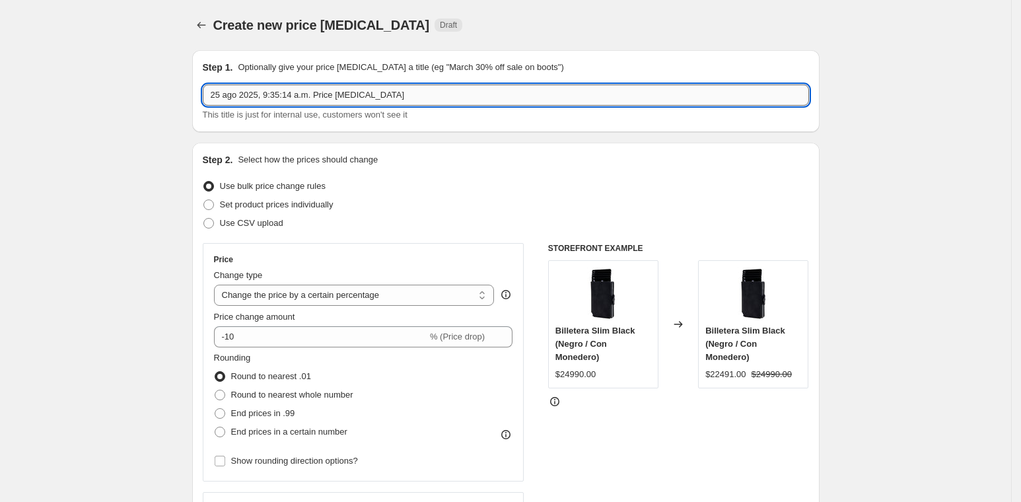
click at [308, 89] on input "25 ago 2025, 9:35:14 a.m. Price [MEDICAL_DATA]" at bounding box center [506, 95] width 606 height 21
click at [308, 88] on input "25 ago 2025, 9:35:14 a.m. Price [MEDICAL_DATA]" at bounding box center [506, 95] width 606 height 21
click at [308, 89] on input "25 ago 2025, 9:35:14 a.m. Price [MEDICAL_DATA]" at bounding box center [506, 95] width 606 height 21
type input "25% TRAVEL SALE"
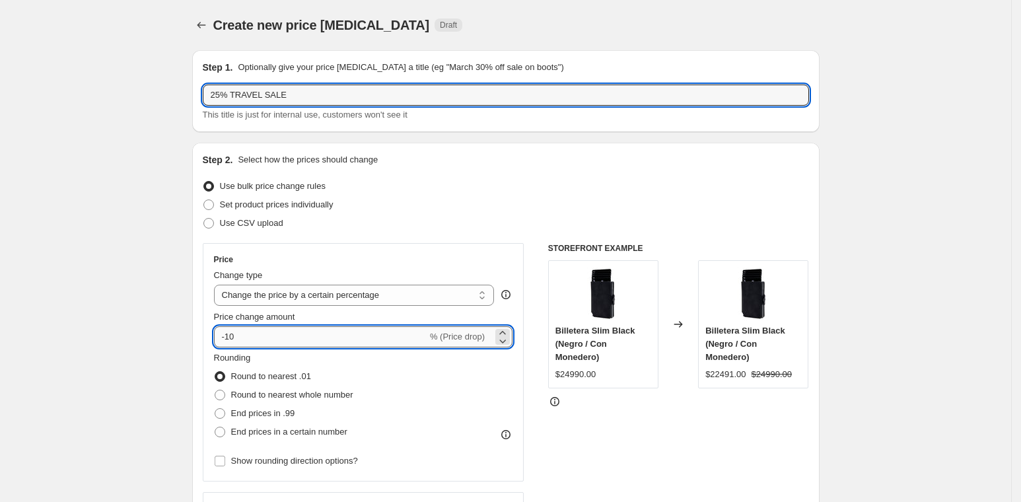
click at [318, 335] on input "-10" at bounding box center [320, 336] width 213 height 21
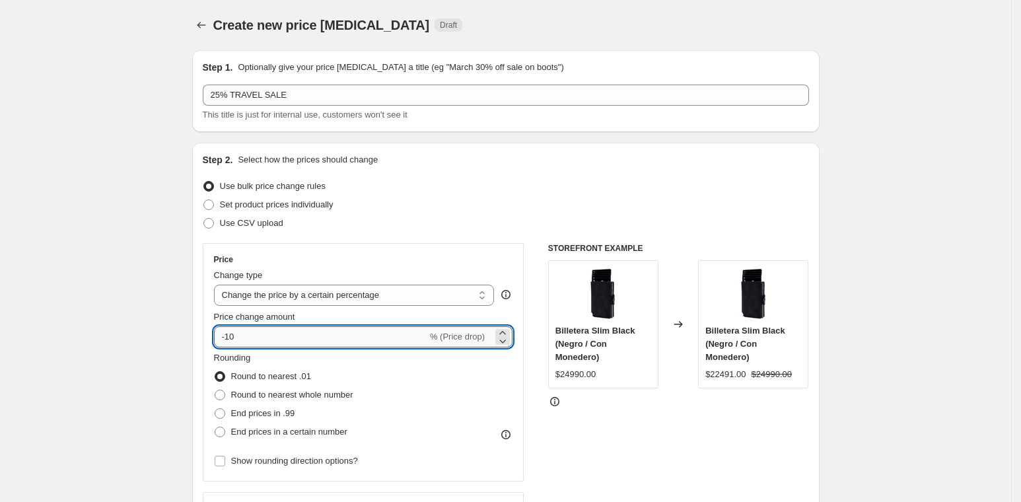
type input "-1"
type input "-25"
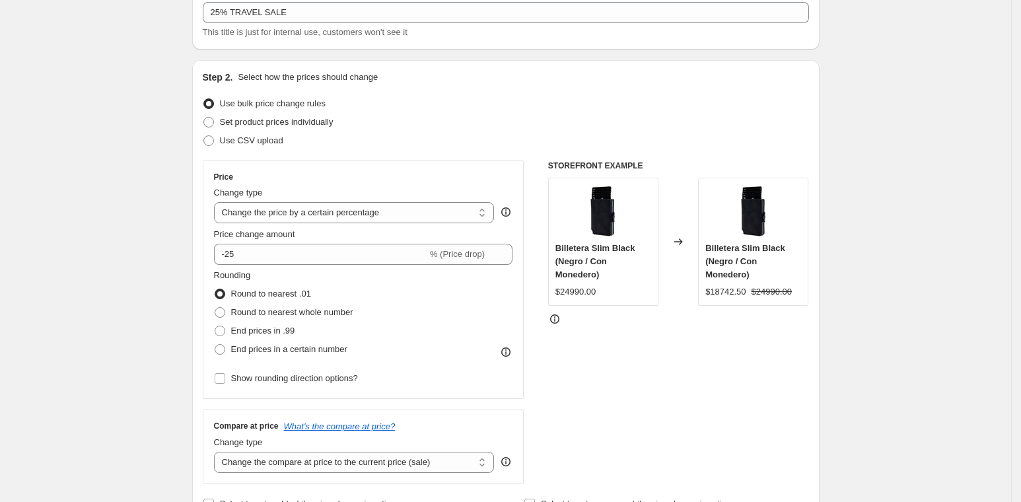
scroll to position [512, 0]
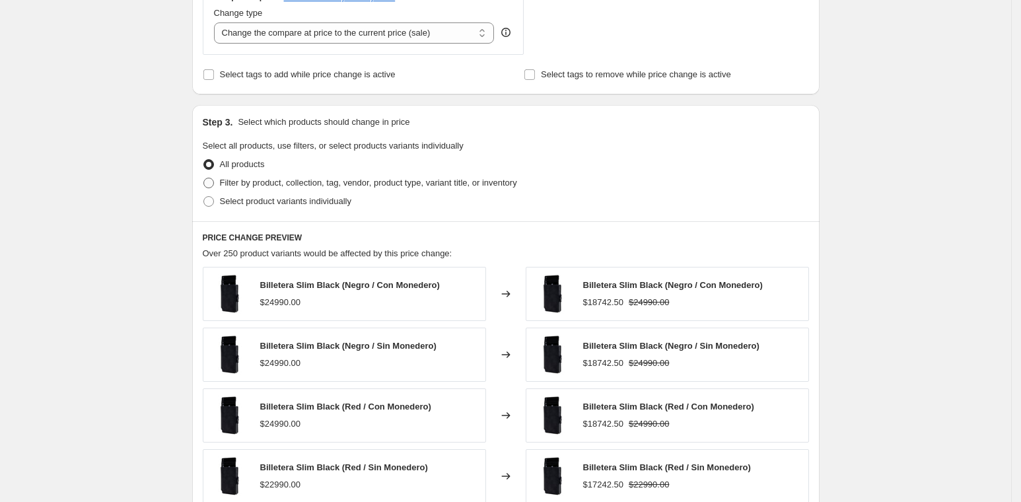
click at [270, 183] on span "Filter by product, collection, tag, vendor, product type, variant title, or inv…" at bounding box center [368, 183] width 297 height 10
click at [204, 178] on input "Filter by product, collection, tag, vendor, product type, variant title, or inv…" at bounding box center [203, 178] width 1 height 1
radio input "true"
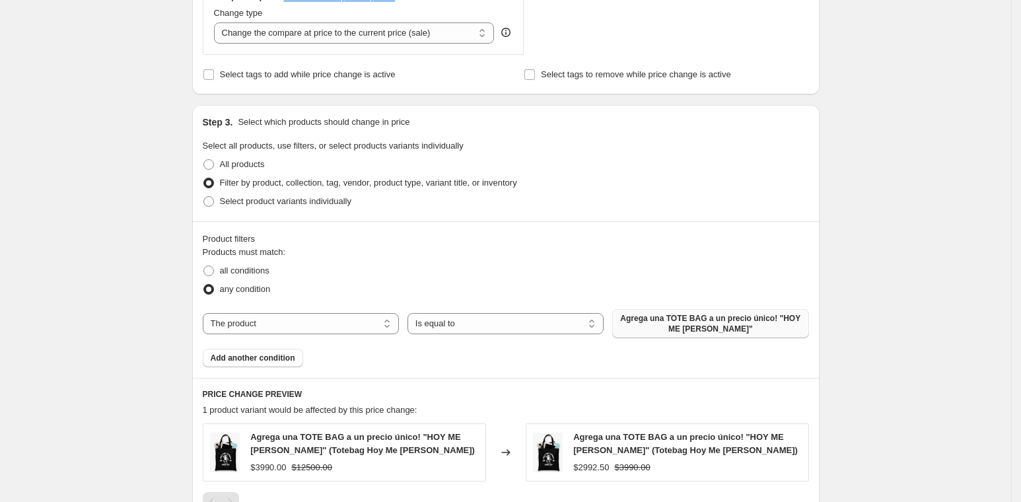
click at [660, 317] on span "Agrega una TOTE BAG a un precio único! "HOY ME [PERSON_NAME]"" at bounding box center [710, 323] width 180 height 21
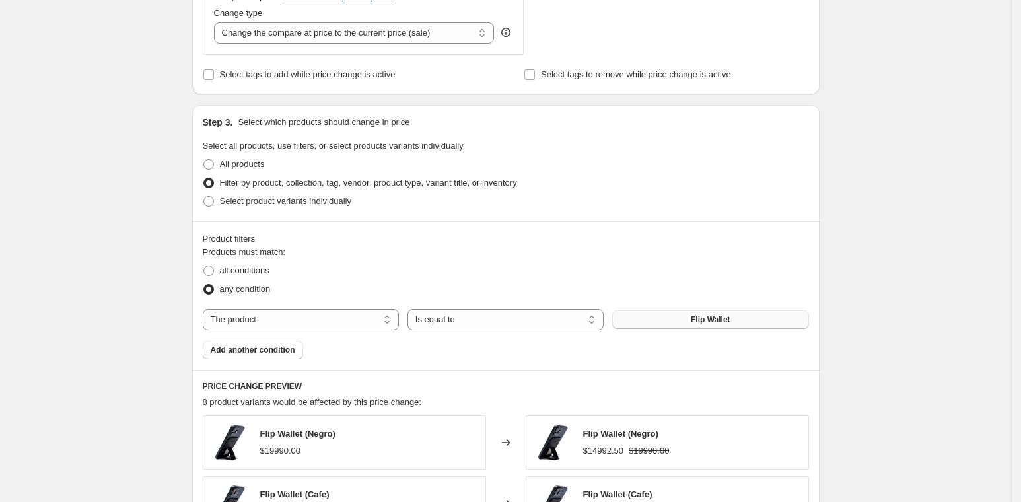
scroll to position [961, 0]
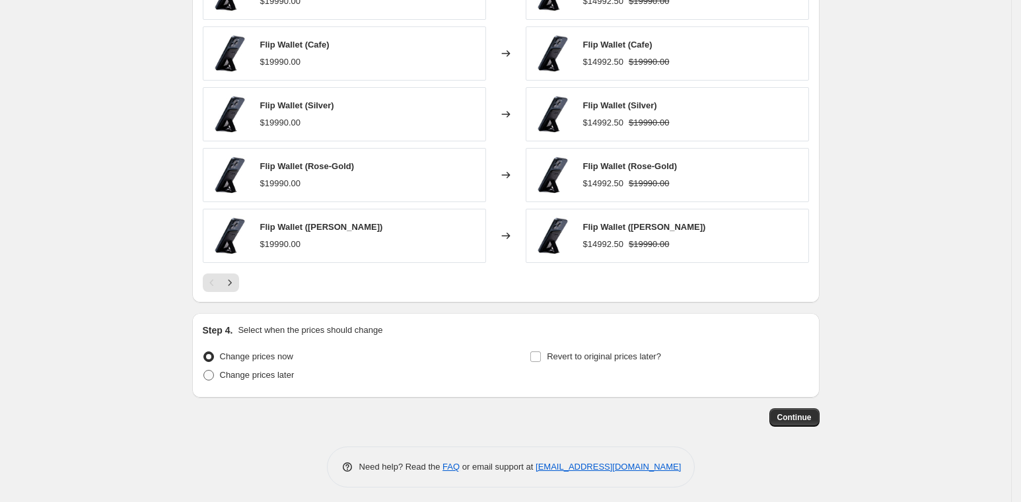
click at [254, 370] on span "Change prices later" at bounding box center [257, 375] width 75 height 10
click at [204, 370] on input "Change prices later" at bounding box center [203, 370] width 1 height 1
radio input "true"
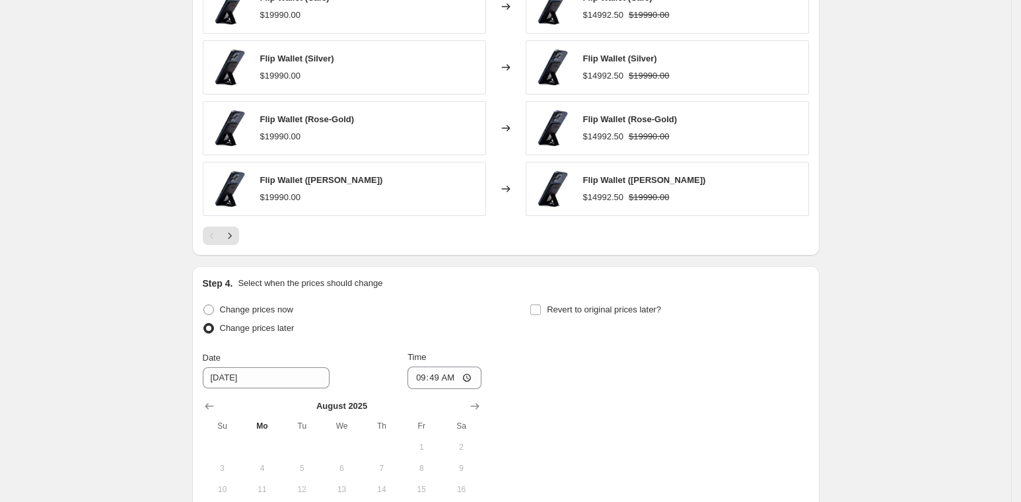
scroll to position [1208, 0]
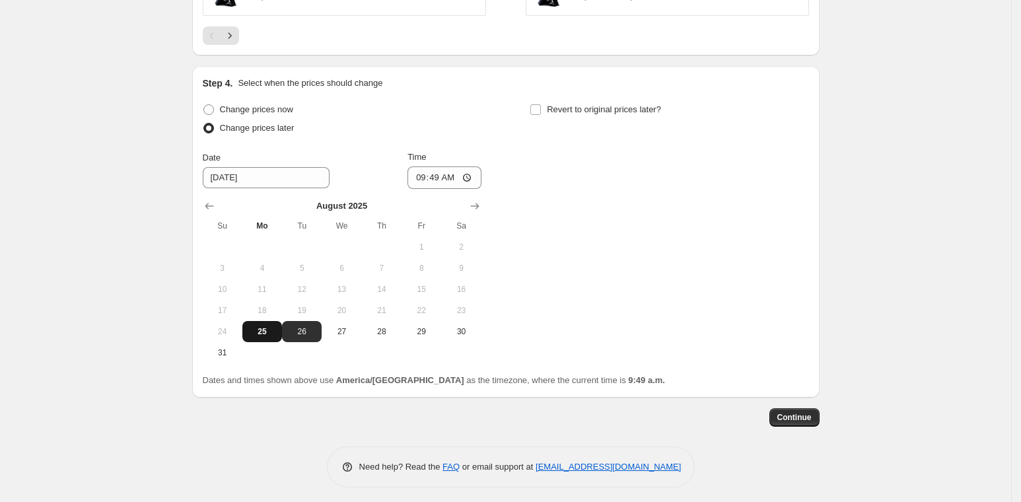
click at [271, 316] on tbody "1 2 3 4 5 6 7 8 9 10 11 12 13 14 15 16 17 18 19 20 21 22 23 24 25 26 27 28 29 3…" at bounding box center [342, 299] width 279 height 127
click at [264, 327] on span "25" at bounding box center [262, 331] width 29 height 11
type input "[DATE]"
click at [436, 174] on input "09:49" at bounding box center [444, 177] width 74 height 22
type input "10:00"
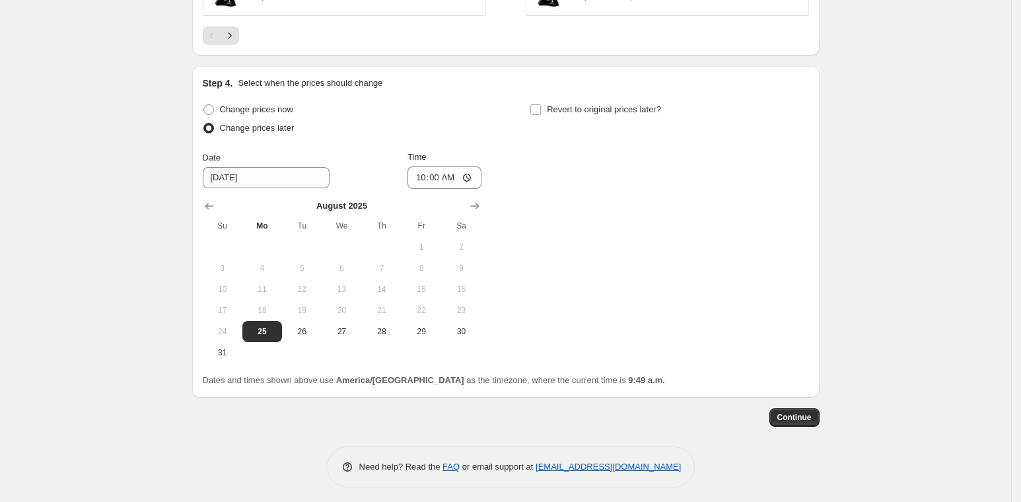
click at [799, 412] on span "Continue" at bounding box center [794, 417] width 34 height 11
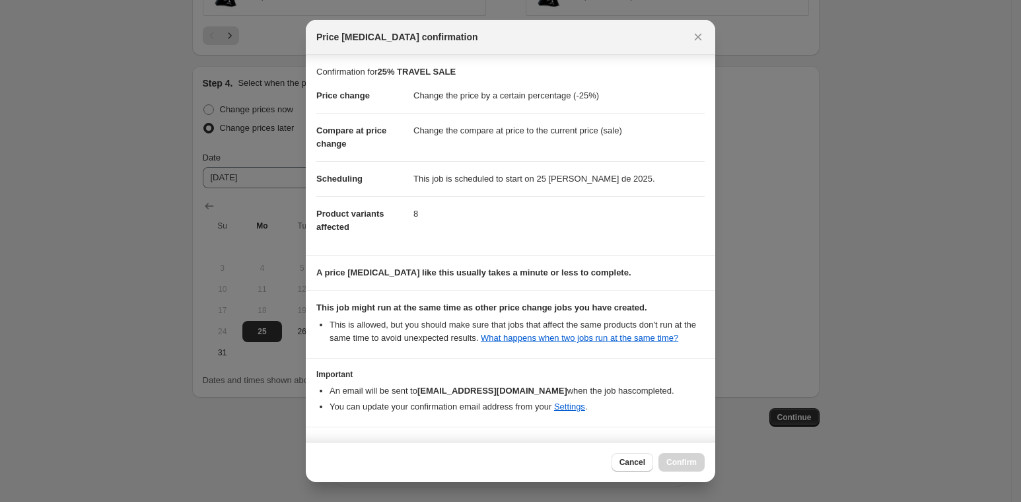
scroll to position [49, 0]
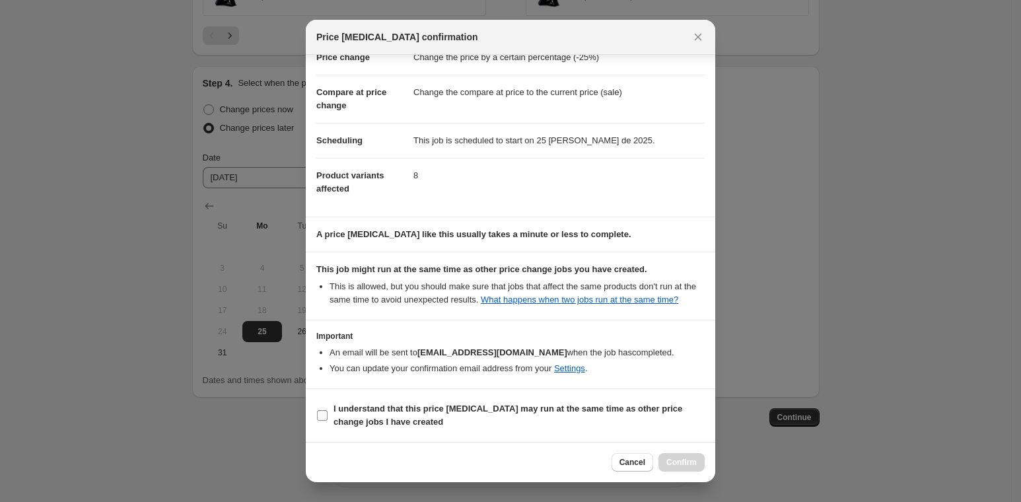
click at [466, 413] on b "I understand that this price [MEDICAL_DATA] may run at the same time as other p…" at bounding box center [507, 414] width 349 height 23
click at [328, 413] on input "I understand that this price [MEDICAL_DATA] may run at the same time as other p…" at bounding box center [322, 415] width 11 height 11
checkbox input "true"
click at [681, 467] on span "Confirm" at bounding box center [681, 462] width 30 height 11
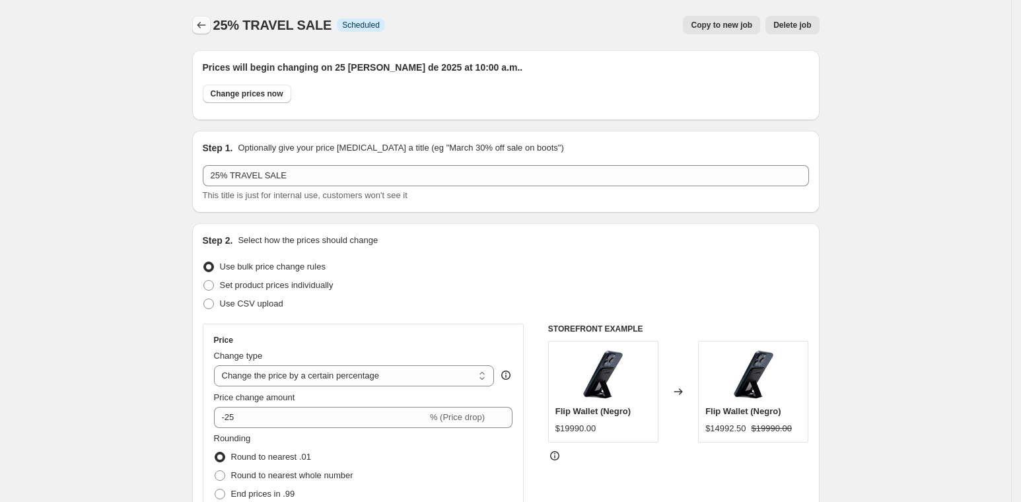
click at [208, 27] on icon "Price change jobs" at bounding box center [201, 24] width 13 height 13
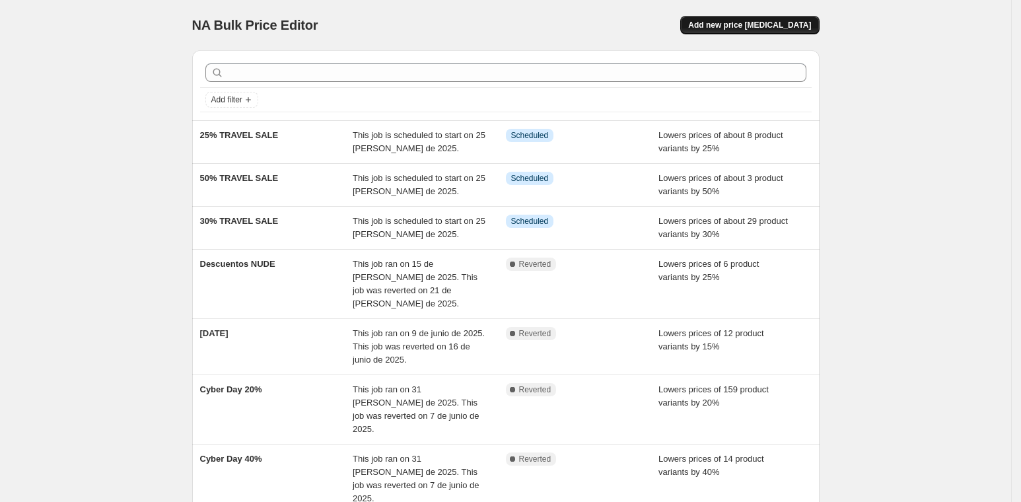
click at [742, 30] on span "Add new price [MEDICAL_DATA]" at bounding box center [749, 25] width 123 height 11
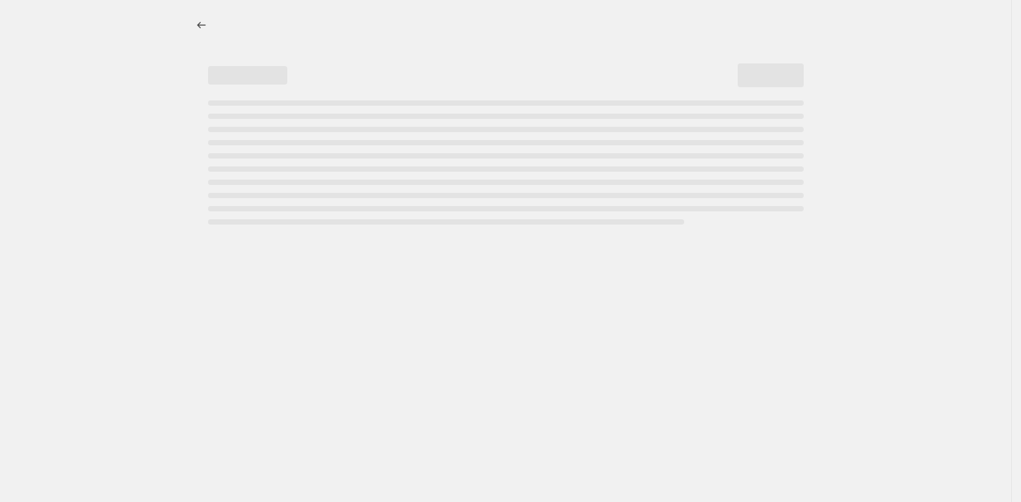
select select "percentage"
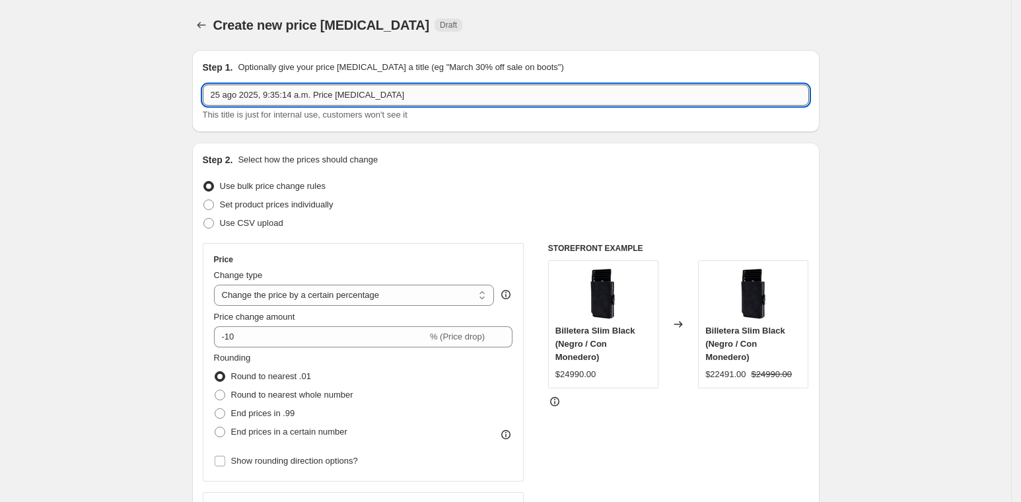
click at [286, 102] on input "25 ago 2025, 9:35:14 a.m. Price [MEDICAL_DATA]" at bounding box center [506, 95] width 606 height 21
type input "40% TRAVEL SALE"
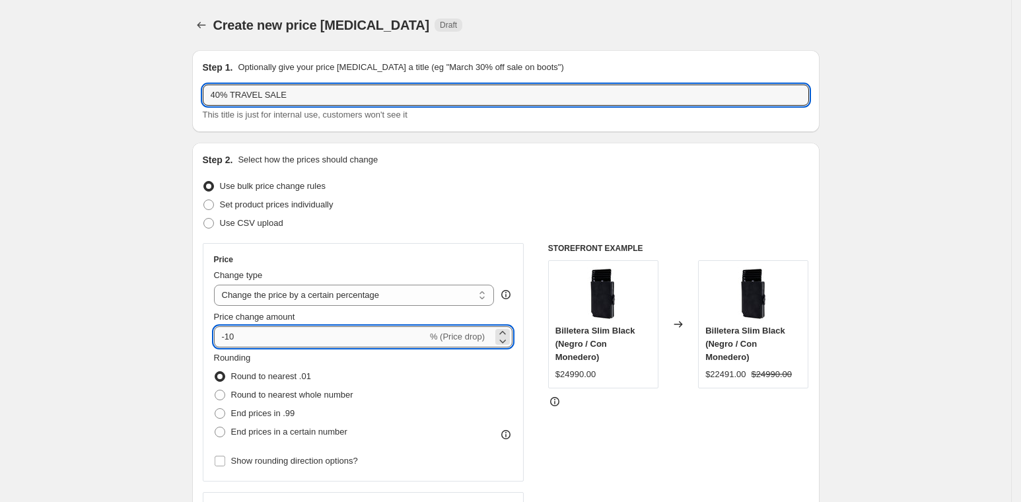
click at [317, 335] on input "-10" at bounding box center [320, 336] width 213 height 21
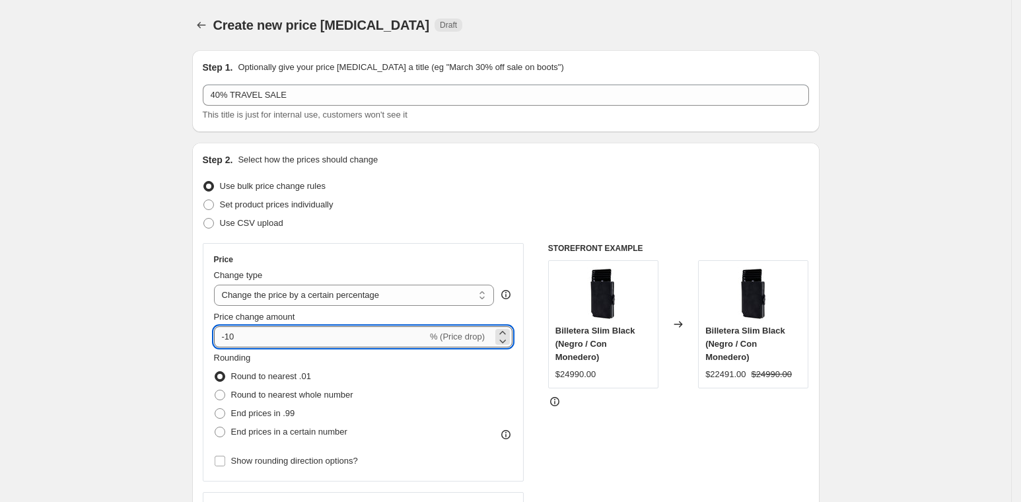
type input "-1"
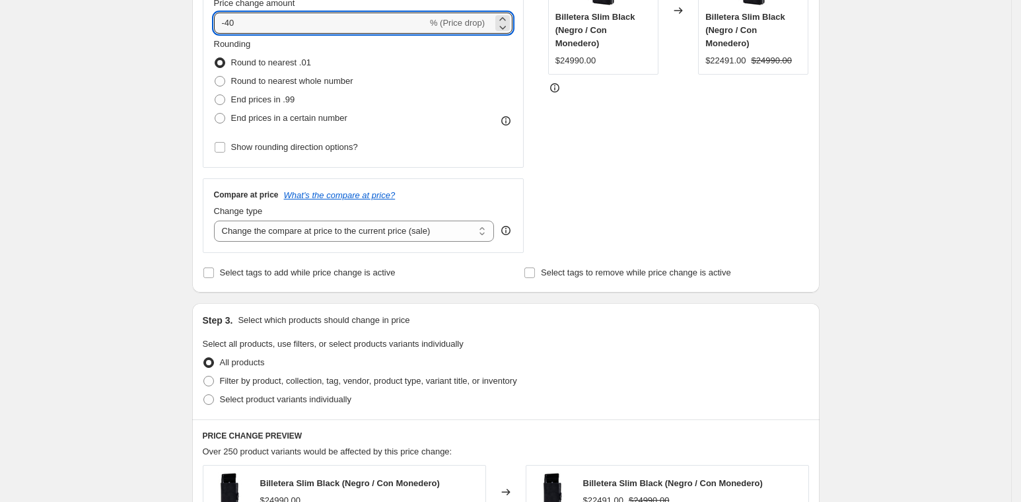
scroll to position [410, 0]
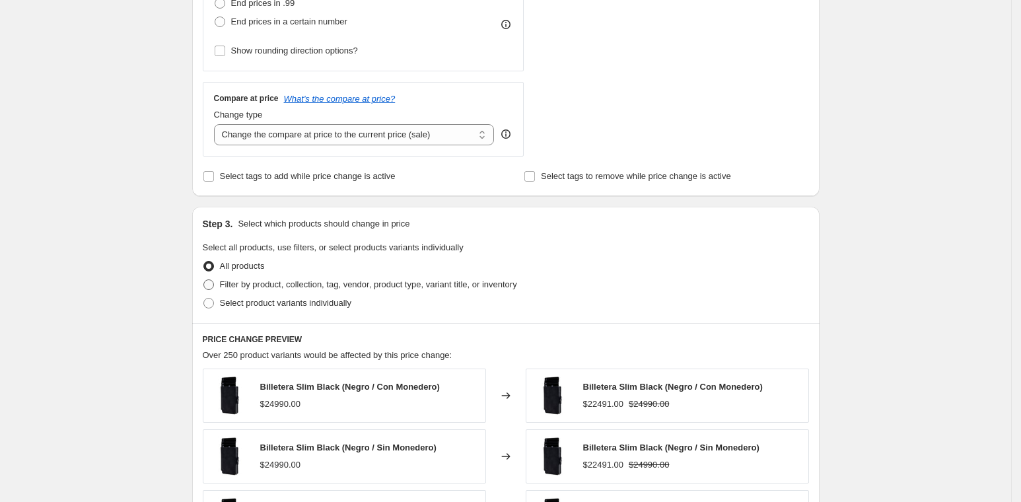
type input "-40"
click at [240, 275] on label "Filter by product, collection, tag, vendor, product type, variant title, or inv…" at bounding box center [360, 284] width 314 height 18
click at [204, 279] on input "Filter by product, collection, tag, vendor, product type, variant title, or inv…" at bounding box center [203, 279] width 1 height 1
radio input "true"
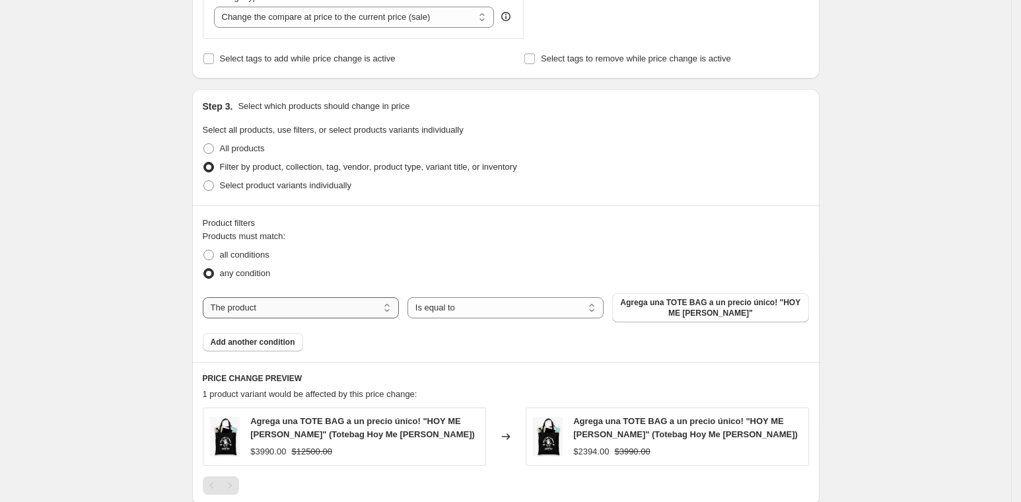
scroll to position [534, 0]
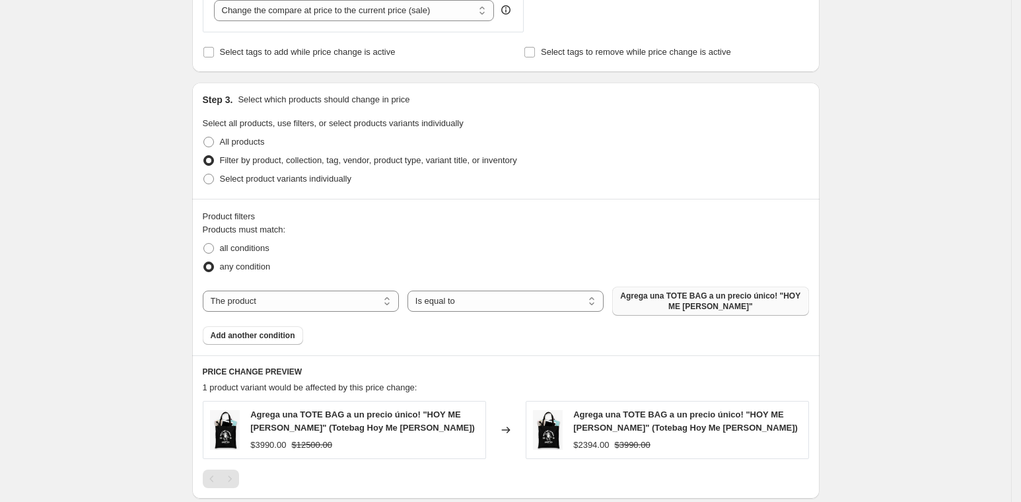
click at [681, 298] on span "Agrega una TOTE BAG a un precio único! "HOY ME [PERSON_NAME]"" at bounding box center [710, 301] width 180 height 21
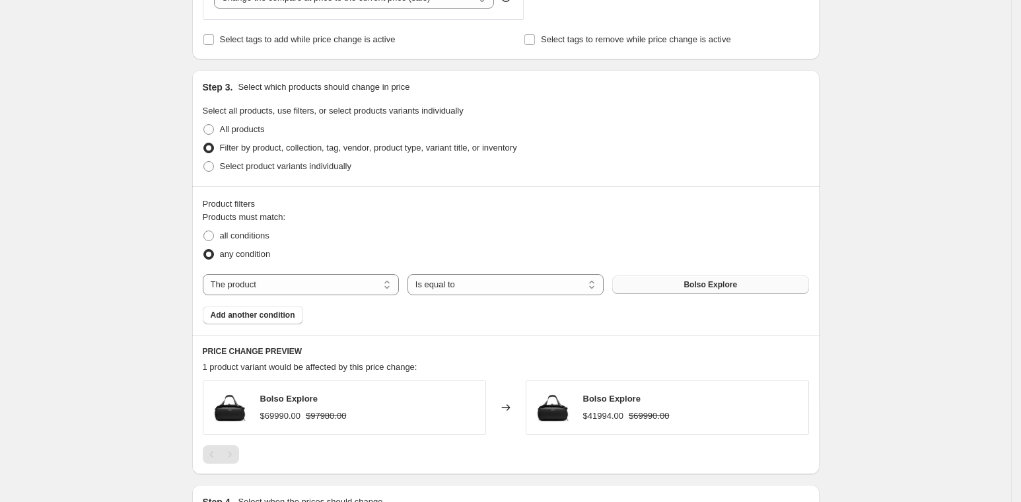
scroll to position [720, 0]
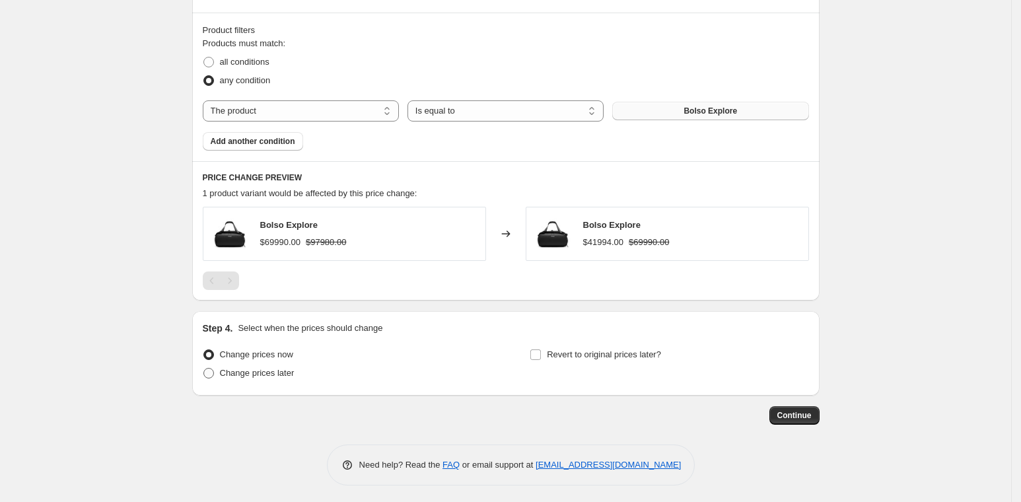
click at [287, 375] on span "Change prices later" at bounding box center [257, 372] width 75 height 13
click at [204, 368] on input "Change prices later" at bounding box center [203, 368] width 1 height 1
radio input "true"
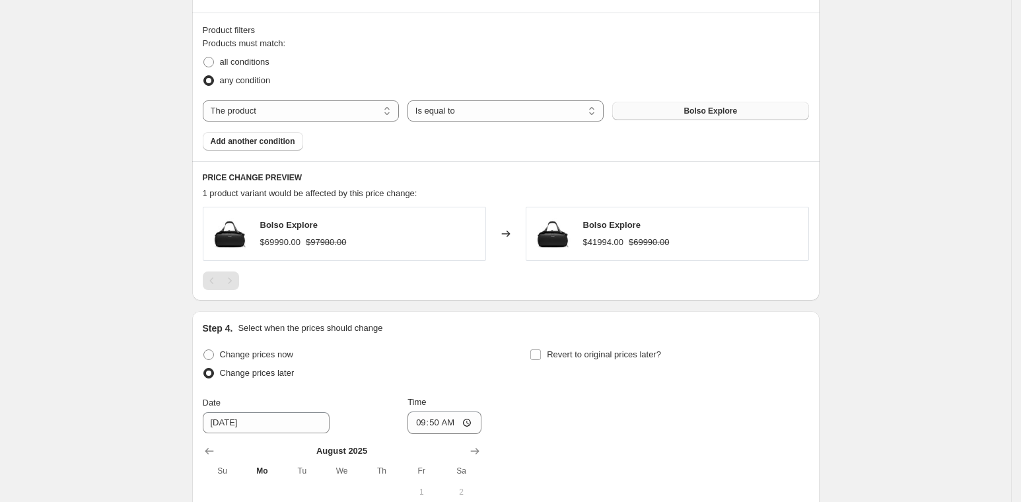
scroll to position [872, 0]
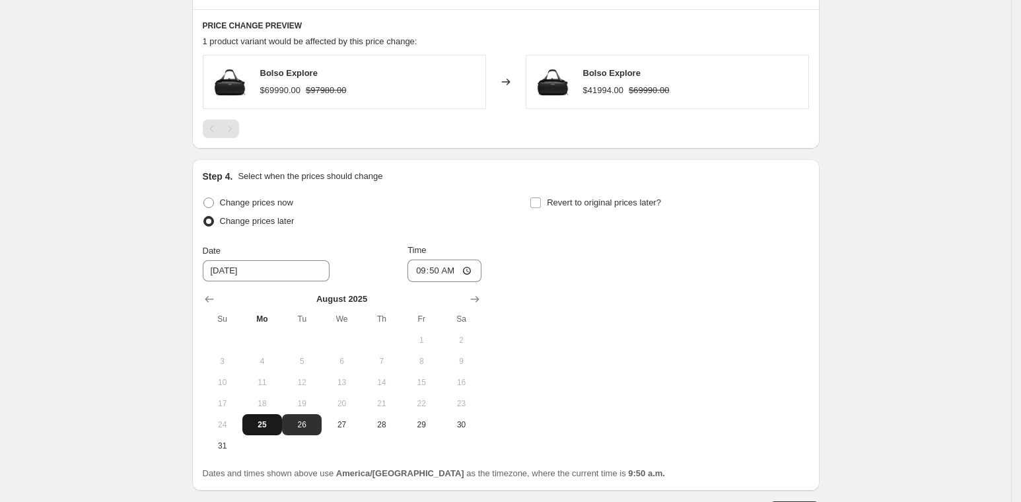
click at [265, 421] on span "25" at bounding box center [262, 424] width 29 height 11
type input "[DATE]"
drag, startPoint x: 443, startPoint y: 263, endPoint x: 429, endPoint y: 271, distance: 15.7
click at [442, 265] on input "09:50" at bounding box center [444, 271] width 74 height 22
type input "10:00"
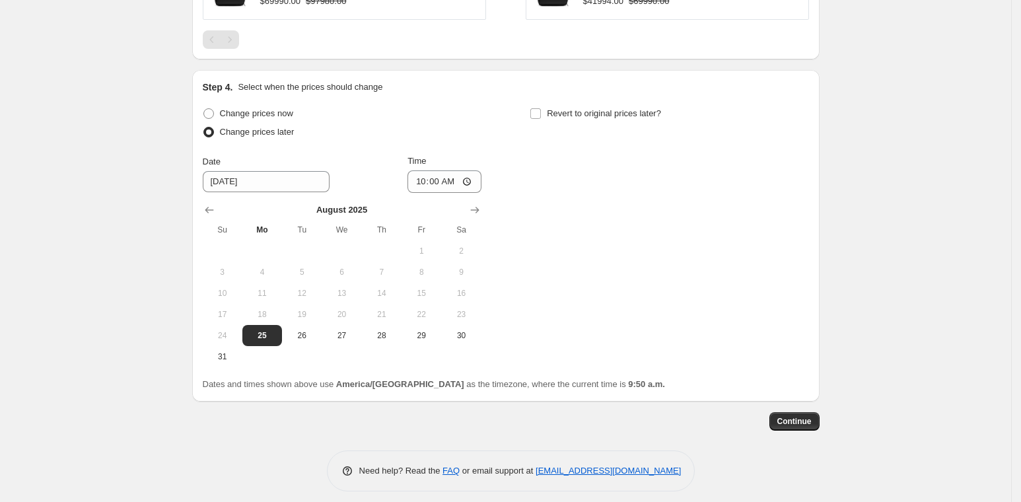
scroll to position [961, 0]
click at [816, 413] on button "Continue" at bounding box center [794, 422] width 50 height 18
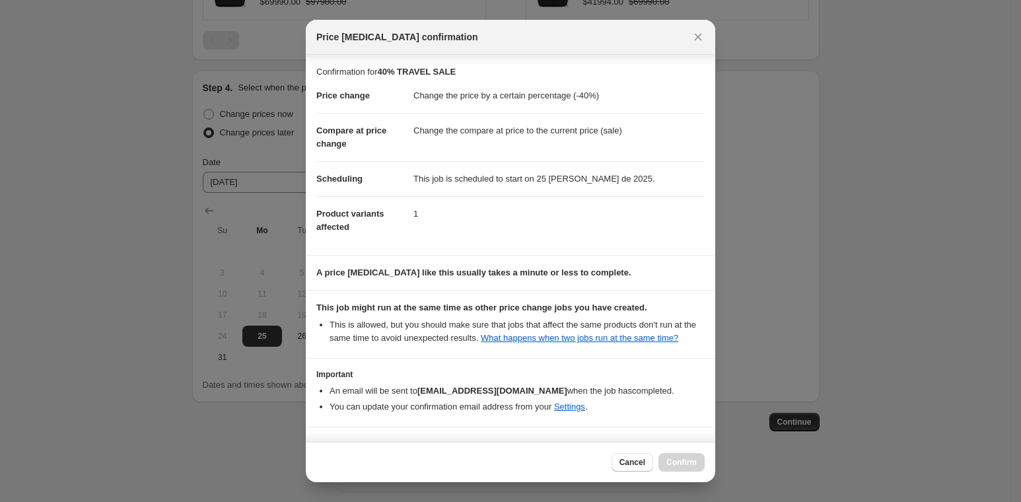
scroll to position [49, 0]
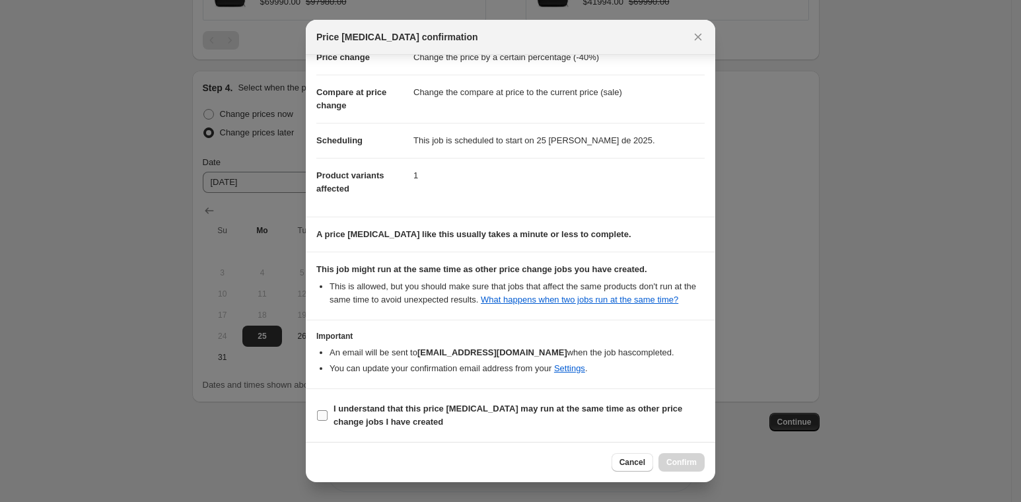
click at [449, 407] on b "I understand that this price [MEDICAL_DATA] may run at the same time as other p…" at bounding box center [507, 414] width 349 height 23
click at [328, 410] on input "I understand that this price [MEDICAL_DATA] may run at the same time as other p…" at bounding box center [322, 415] width 11 height 11
checkbox input "true"
click at [678, 468] on button "Confirm" at bounding box center [681, 462] width 46 height 18
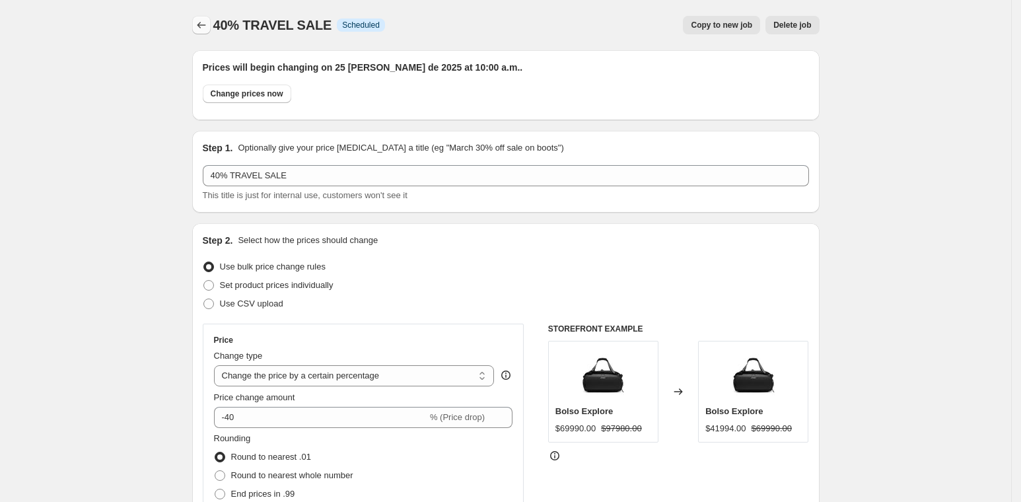
click at [201, 26] on icon "Price change jobs" at bounding box center [201, 24] width 13 height 13
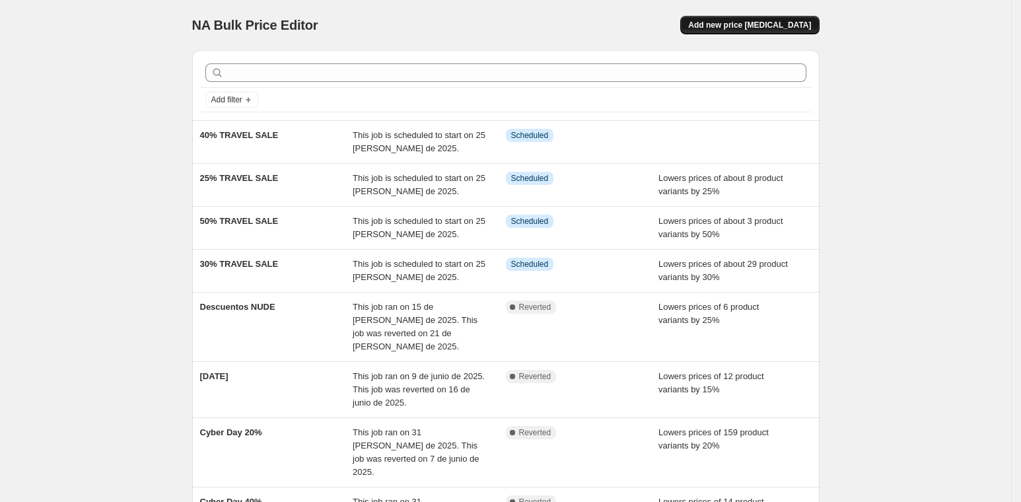
click at [751, 24] on span "Add new price [MEDICAL_DATA]" at bounding box center [749, 25] width 123 height 11
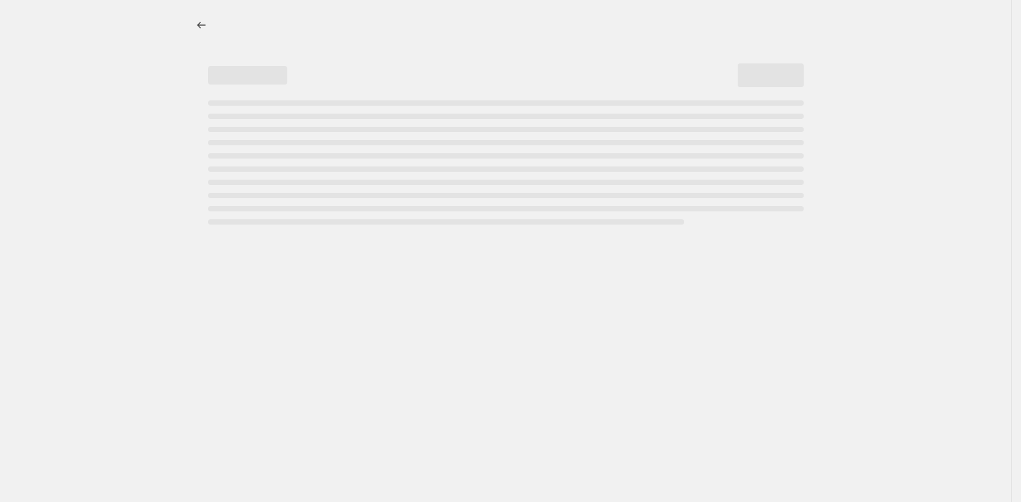
select select "percentage"
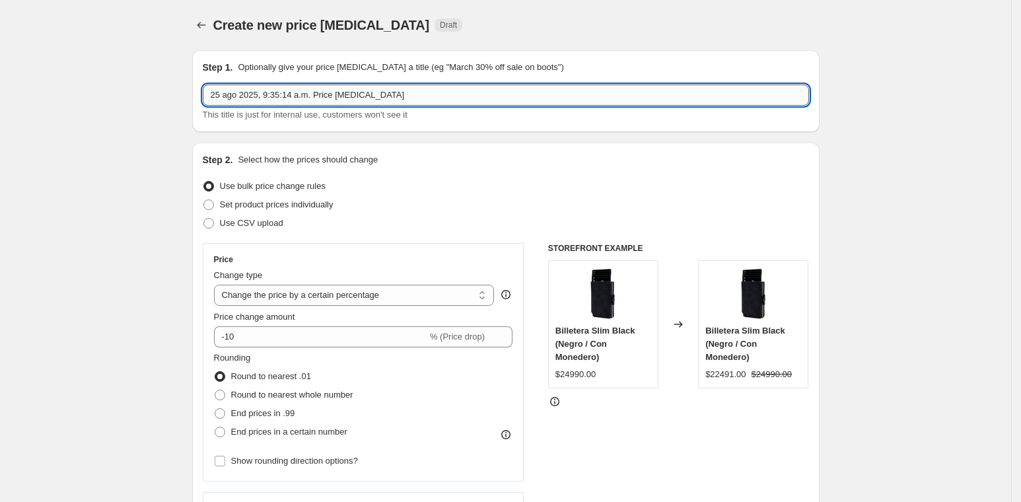
click at [351, 91] on input "25 ago 2025, 9:35:14 a.m. Price [MEDICAL_DATA]" at bounding box center [506, 95] width 606 height 21
click at [351, 90] on input "25 ago 2025, 9:35:14 a.m. Price [MEDICAL_DATA]" at bounding box center [506, 95] width 606 height 21
type input "20% TRAVEL SALE"
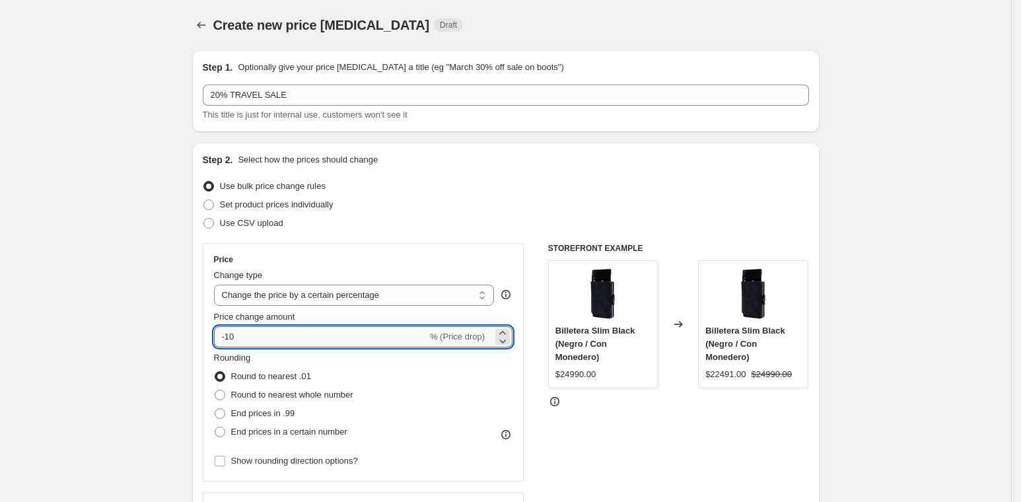
click at [246, 340] on input "-10" at bounding box center [320, 336] width 213 height 21
type input "-1"
type input "-20"
drag, startPoint x: 175, startPoint y: 310, endPoint x: 94, endPoint y: 285, distance: 84.6
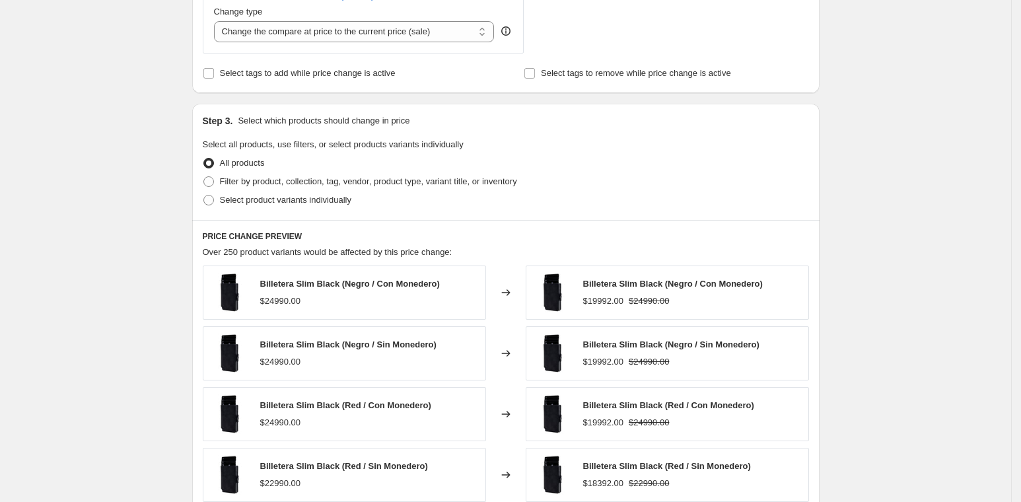
scroll to position [489, 0]
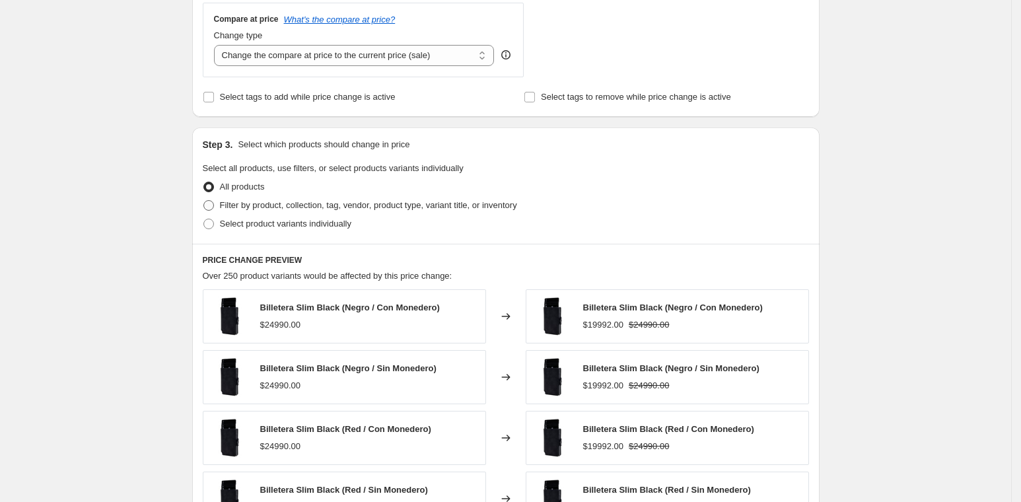
click at [295, 206] on span "Filter by product, collection, tag, vendor, product type, variant title, or inv…" at bounding box center [368, 205] width 297 height 10
click at [204, 201] on input "Filter by product, collection, tag, vendor, product type, variant title, or inv…" at bounding box center [203, 200] width 1 height 1
radio input "true"
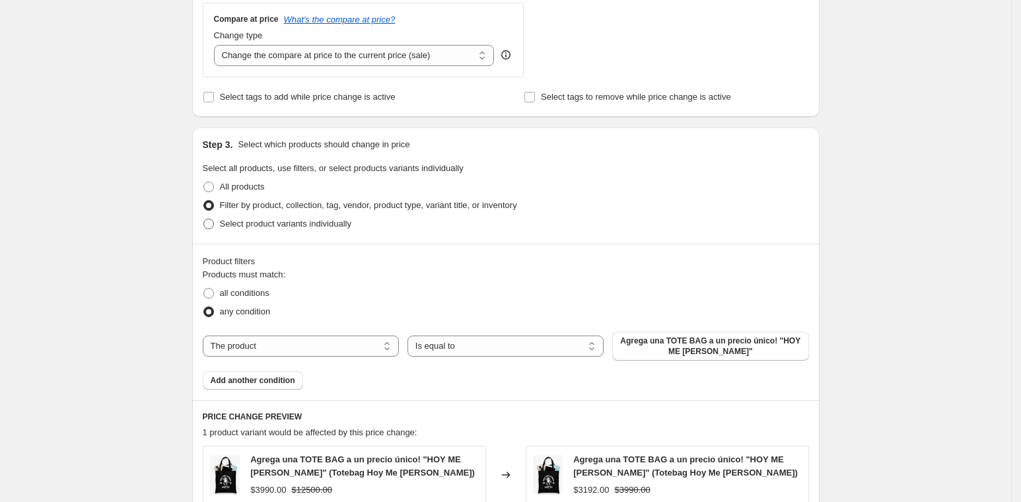
click at [301, 223] on span "Select product variants individually" at bounding box center [285, 224] width 131 height 10
click at [204, 219] on input "Select product variants individually" at bounding box center [203, 219] width 1 height 1
radio input "true"
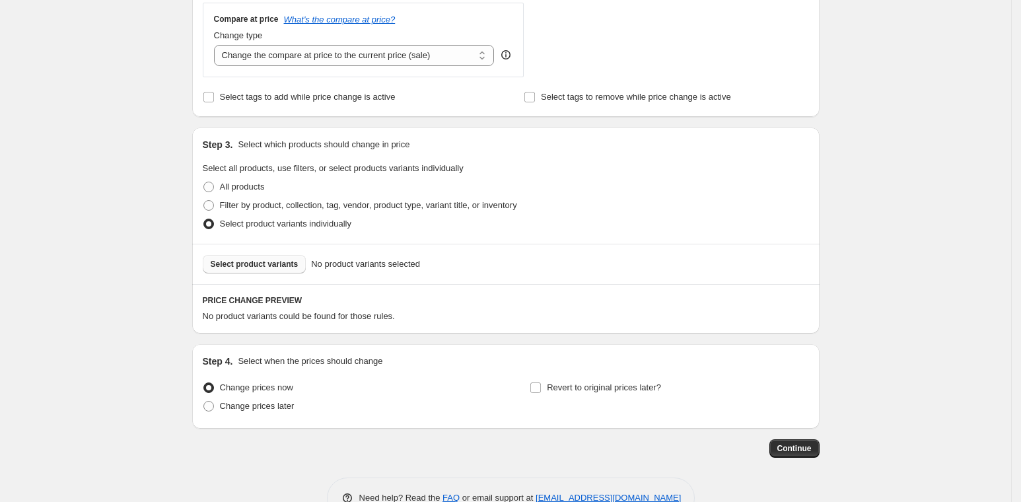
click at [276, 263] on span "Select product variants" at bounding box center [255, 264] width 88 height 11
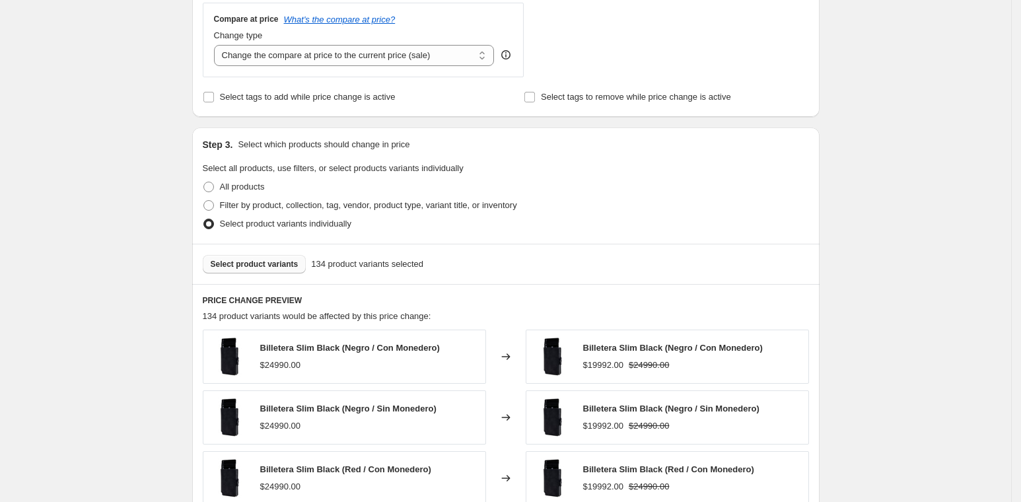
scroll to position [854, 0]
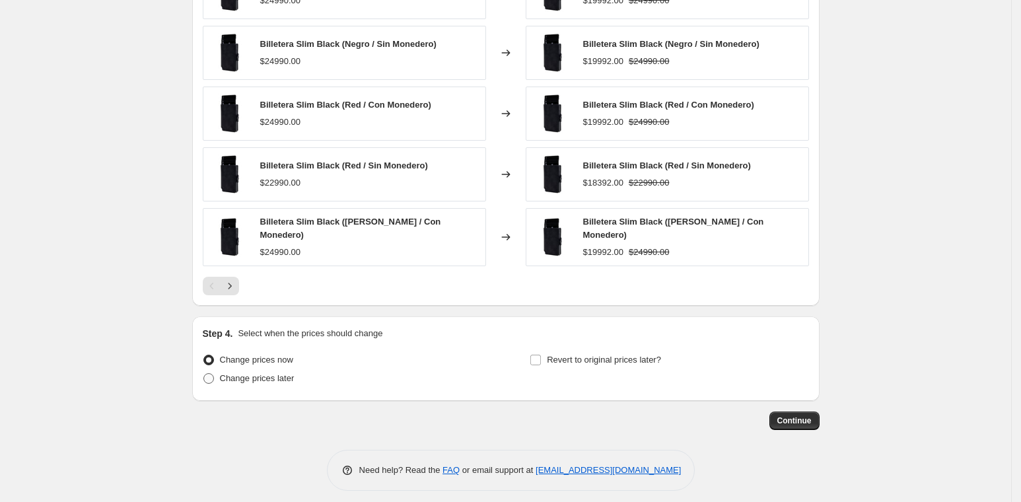
click at [267, 376] on span "Change prices later" at bounding box center [257, 378] width 75 height 13
click at [204, 374] on input "Change prices later" at bounding box center [203, 373] width 1 height 1
radio input "true"
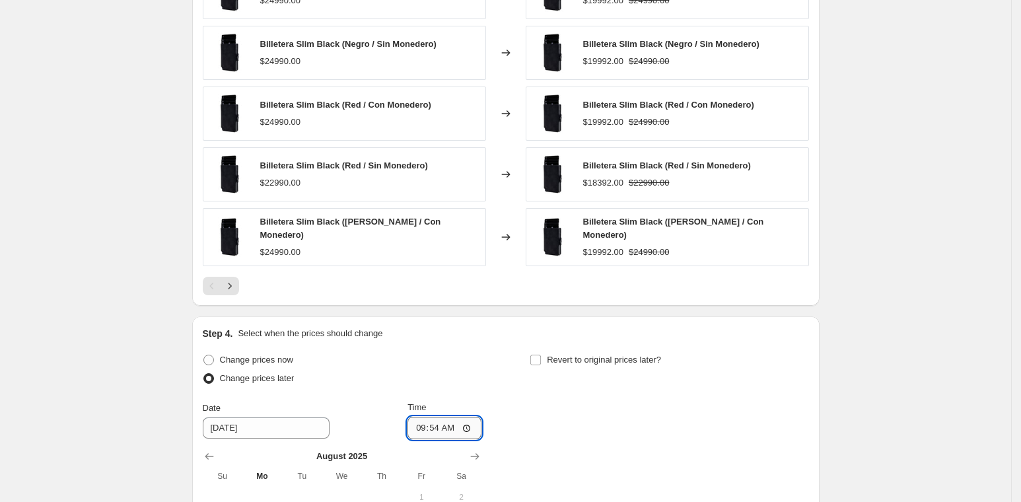
click at [435, 419] on input "09:54" at bounding box center [444, 428] width 74 height 22
type input "10:00"
click at [779, 404] on div "Change prices now Change prices later Date [DATE] Time 10:00 [DATE] Su Mo Tu We…" at bounding box center [506, 482] width 606 height 263
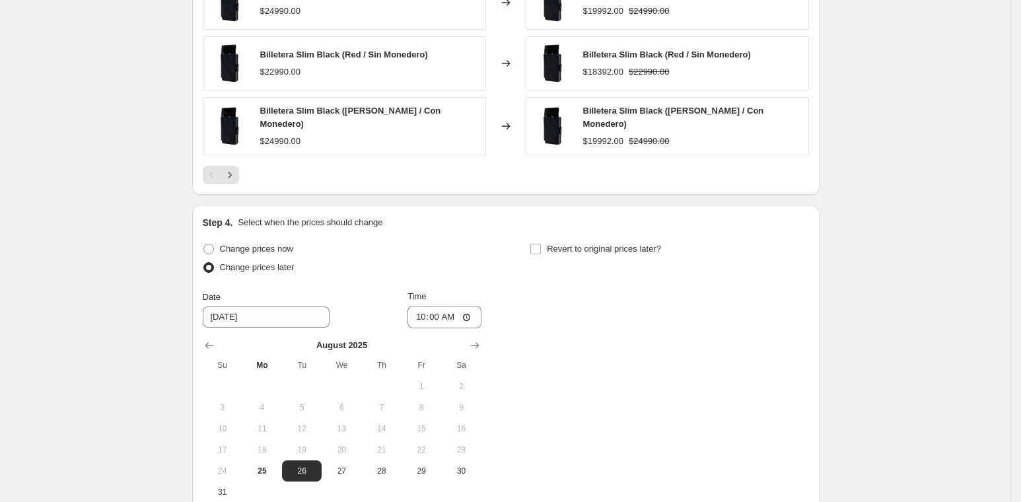
scroll to position [966, 0]
click at [274, 464] on span "25" at bounding box center [262, 469] width 29 height 11
type input "[DATE]"
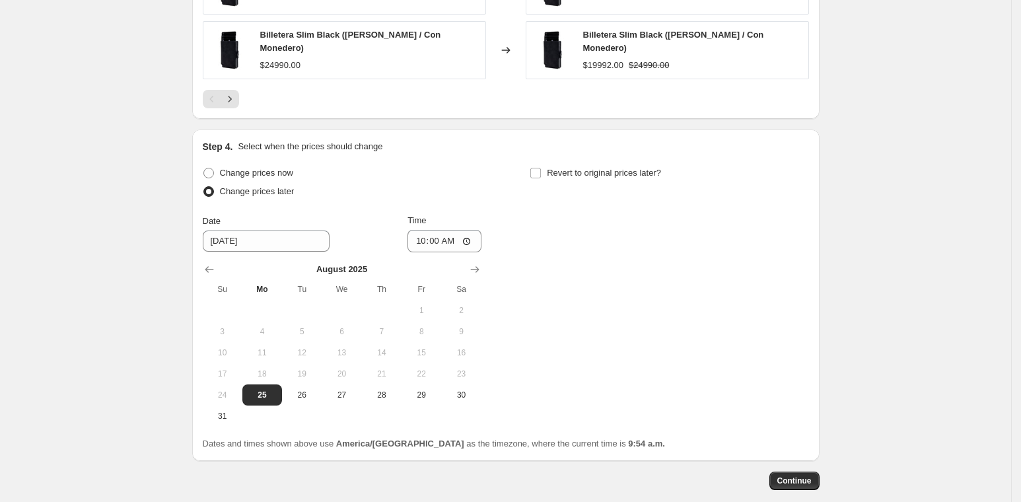
scroll to position [1100, 0]
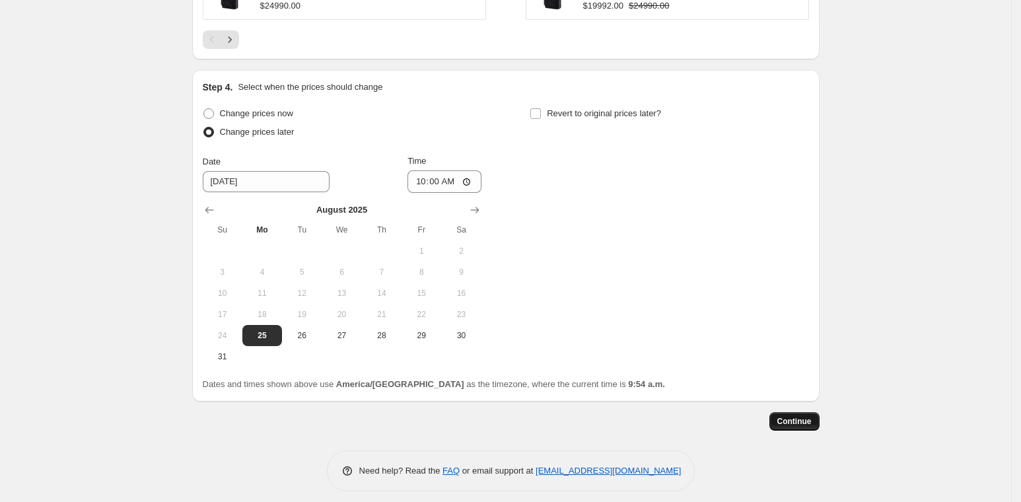
click at [810, 412] on button "Continue" at bounding box center [794, 421] width 50 height 18
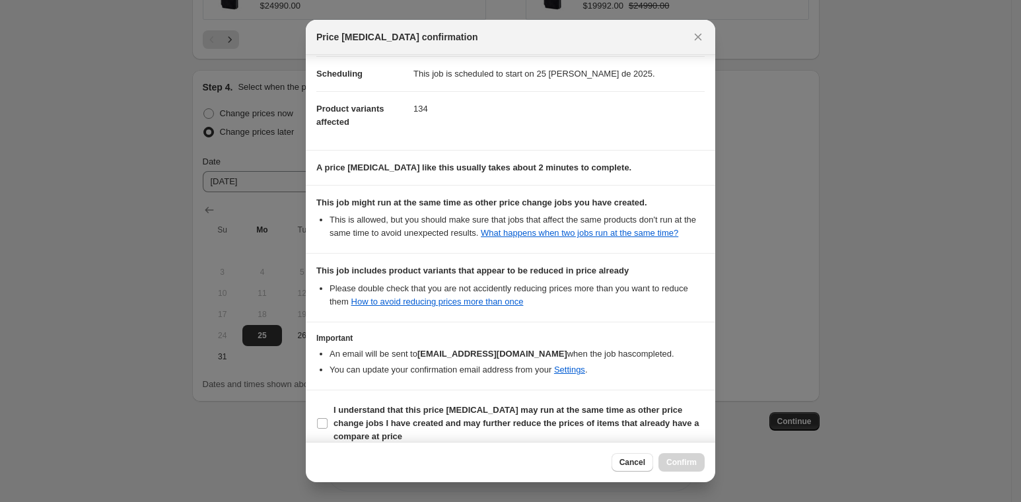
scroll to position [130, 0]
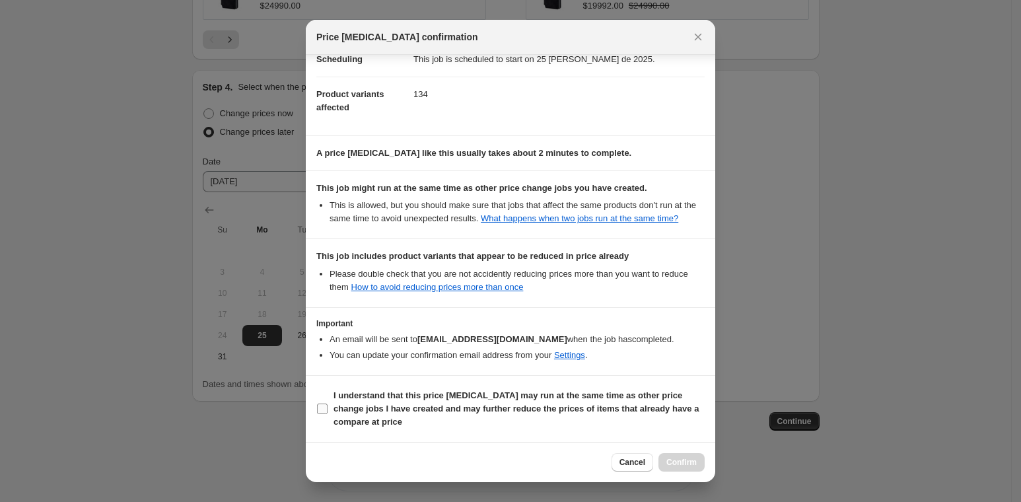
click at [438, 405] on b "I understand that this price [MEDICAL_DATA] may run at the same time as other p…" at bounding box center [515, 408] width 365 height 36
click at [328, 405] on input "I understand that this price [MEDICAL_DATA] may run at the same time as other p…" at bounding box center [322, 408] width 11 height 11
checkbox input "true"
click at [687, 467] on span "Confirm" at bounding box center [681, 462] width 30 height 11
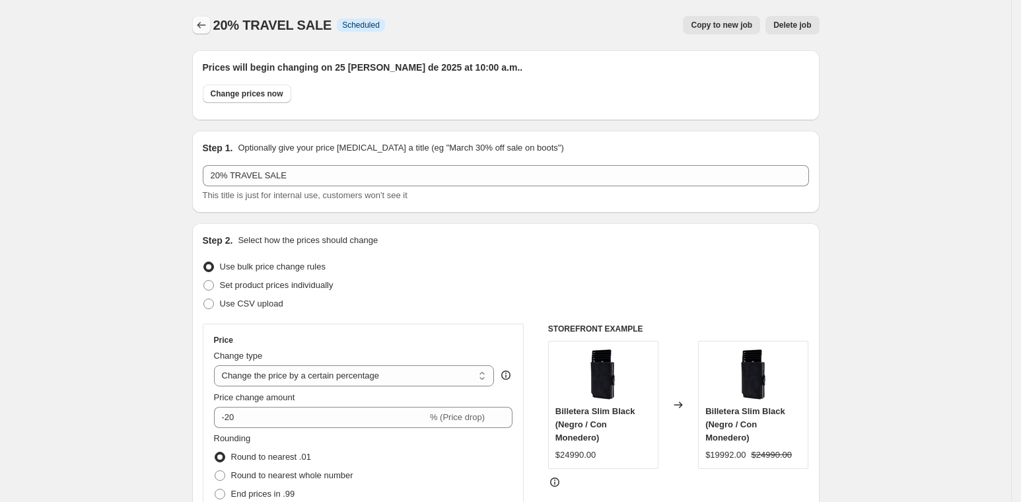
click at [197, 20] on button "Price change jobs" at bounding box center [201, 25] width 18 height 18
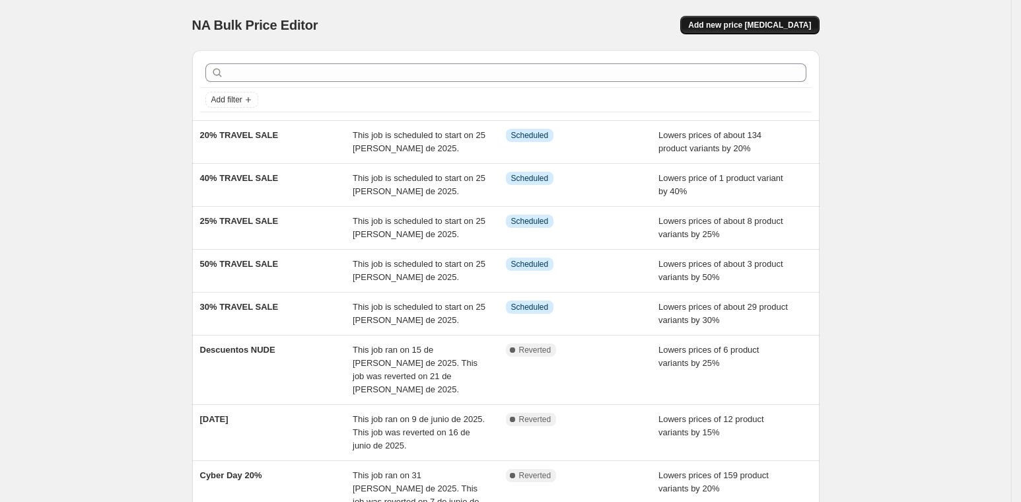
click at [757, 36] on div "NA Bulk Price Editor. This page is ready NA Bulk Price Editor Add new price [ME…" at bounding box center [505, 25] width 627 height 50
click at [754, 29] on span "Add new price [MEDICAL_DATA]" at bounding box center [749, 25] width 123 height 11
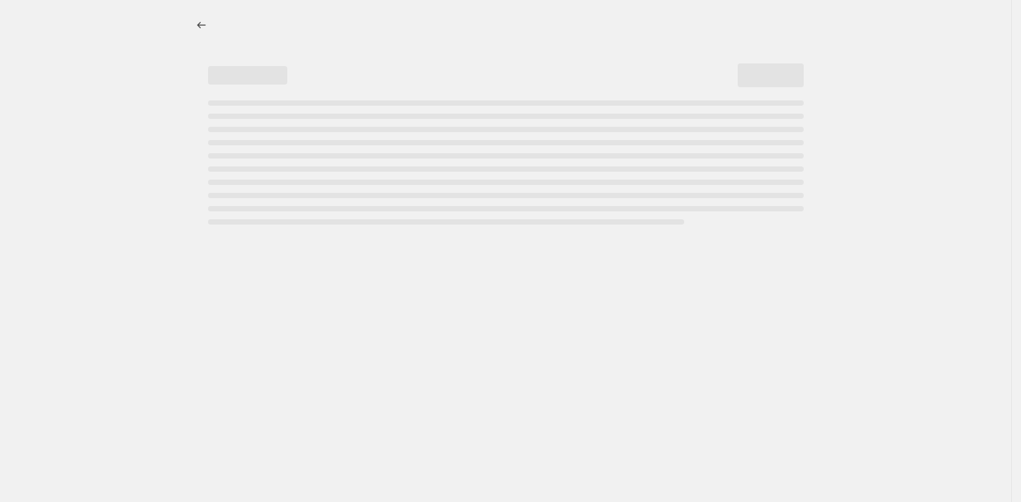
select select "percentage"
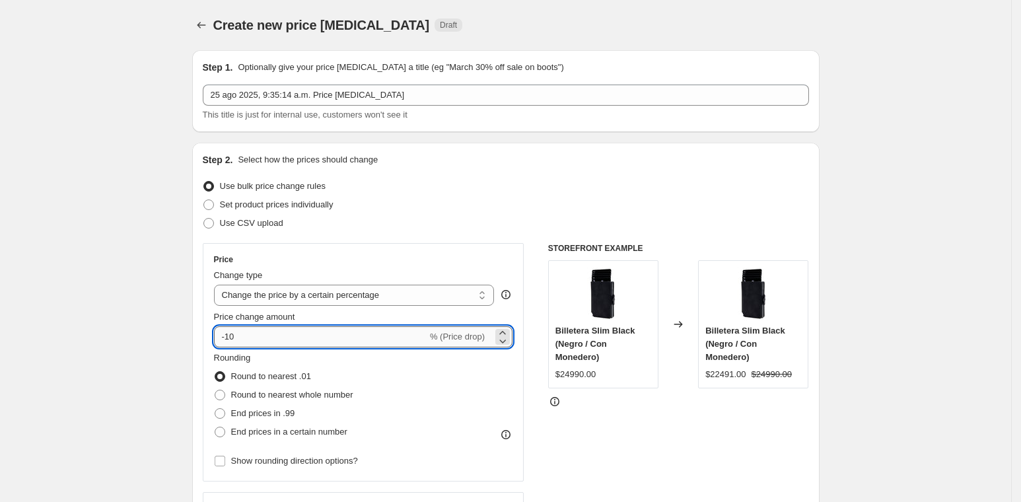
click at [252, 330] on input "-10" at bounding box center [320, 336] width 213 height 21
type input "-1"
type input "-45"
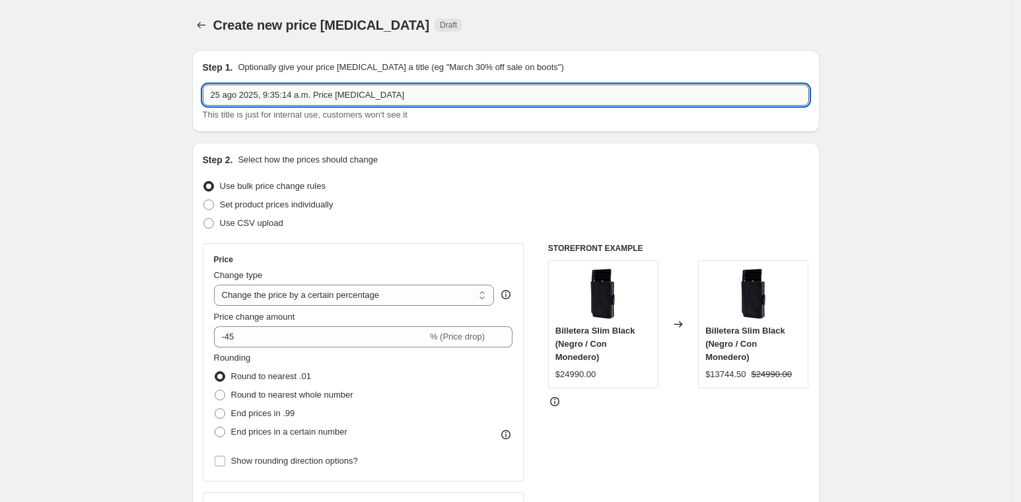
click at [249, 87] on input "25 ago 2025, 9:35:14 a.m. Price [MEDICAL_DATA]" at bounding box center [506, 95] width 606 height 21
type input "45% TRAVEL SALE"
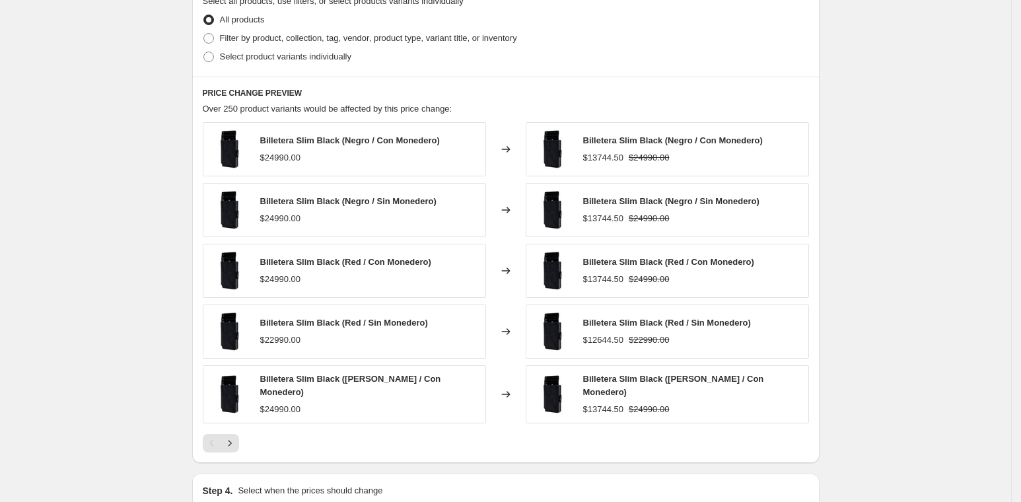
scroll to position [646, 0]
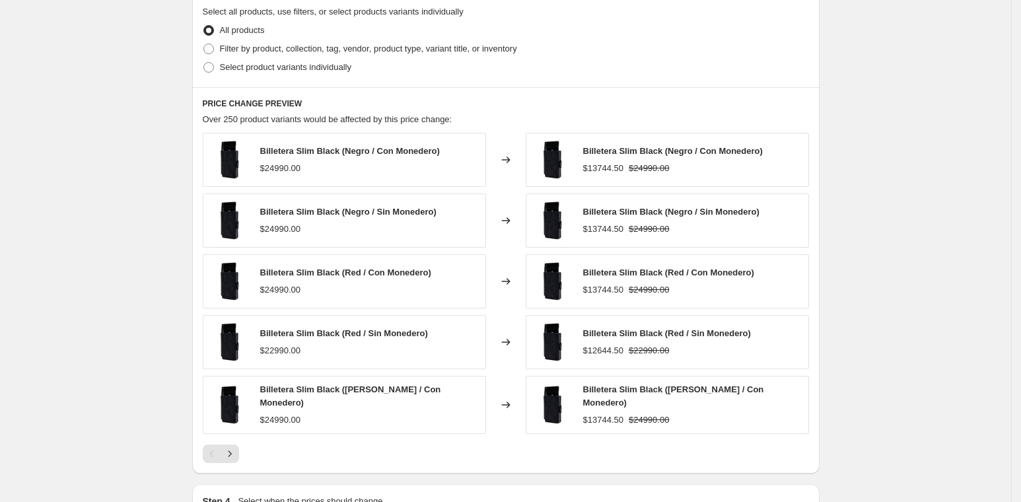
click at [244, 36] on label "All products" at bounding box center [234, 30] width 62 height 18
click at [204, 26] on input "All products" at bounding box center [203, 25] width 1 height 1
click at [244, 47] on span "Filter by product, collection, tag, vendor, product type, variant title, or inv…" at bounding box center [368, 49] width 297 height 10
click at [204, 44] on input "Filter by product, collection, tag, vendor, product type, variant title, or inv…" at bounding box center [203, 44] width 1 height 1
radio input "true"
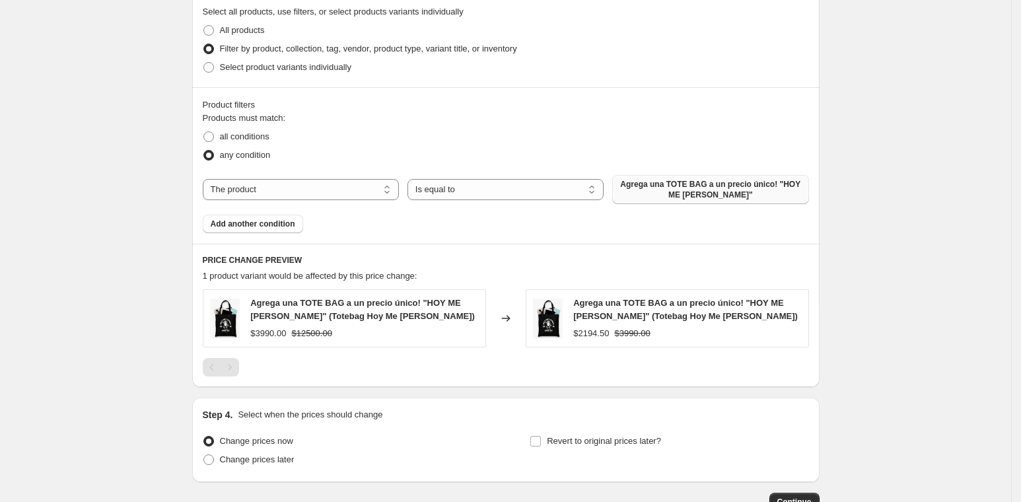
click at [704, 193] on span "Agrega una TOTE BAG a un precio único! "HOY ME [PERSON_NAME]"" at bounding box center [710, 189] width 180 height 21
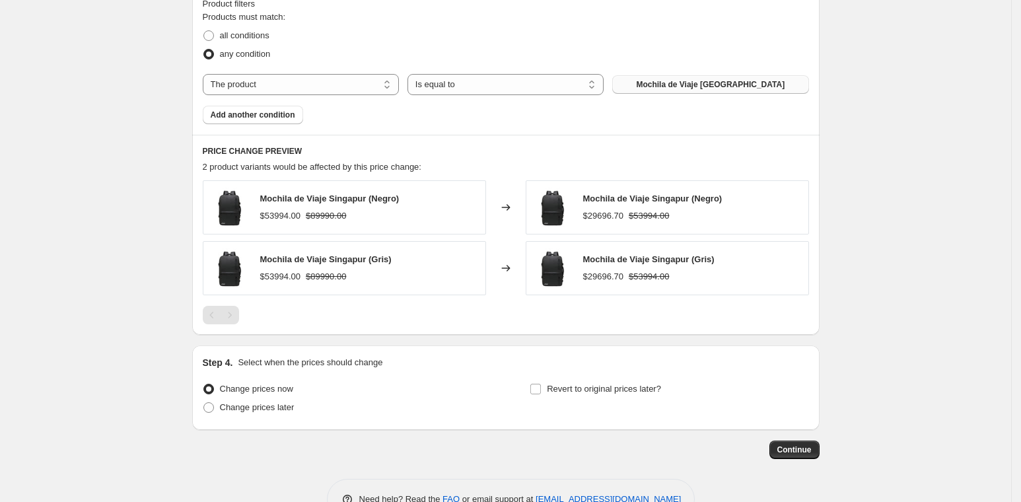
scroll to position [781, 0]
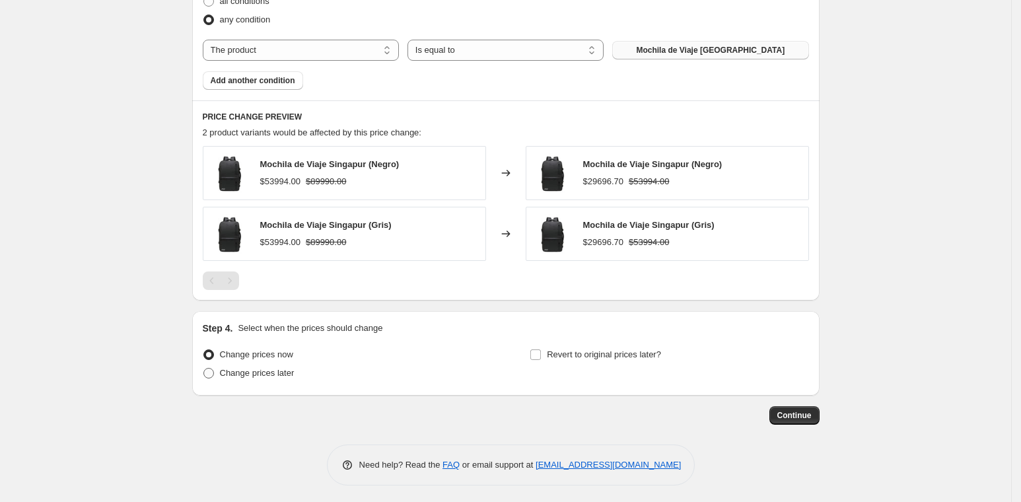
click at [291, 368] on span "Change prices later" at bounding box center [257, 373] width 75 height 10
click at [204, 368] on input "Change prices later" at bounding box center [203, 368] width 1 height 1
radio input "true"
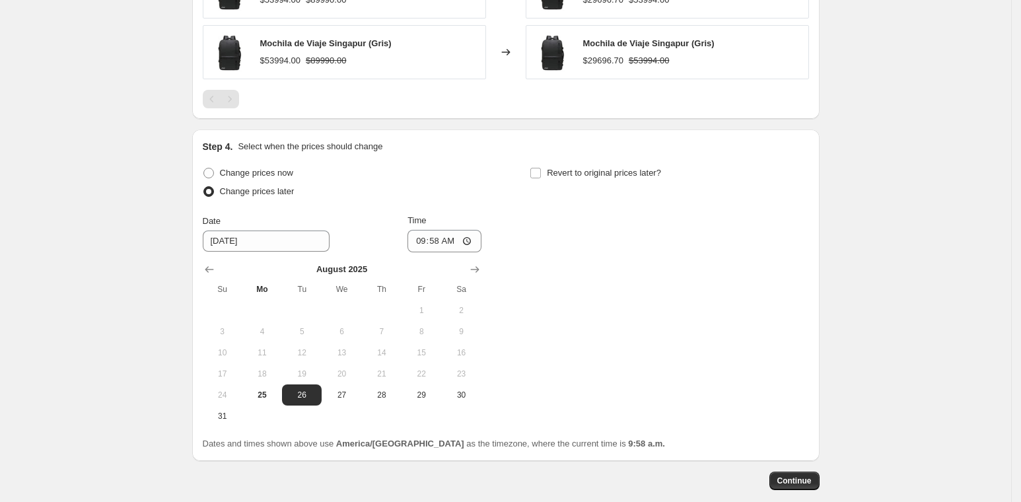
scroll to position [1027, 0]
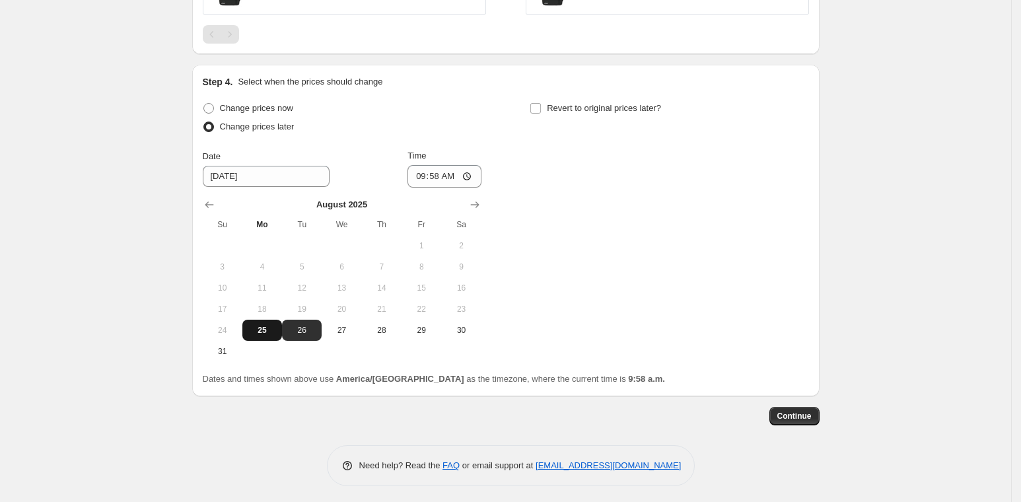
click at [275, 325] on span "25" at bounding box center [262, 330] width 29 height 11
type input "[DATE]"
click at [433, 177] on input "09:58" at bounding box center [444, 176] width 74 height 22
type input "10:00"
click at [731, 240] on div "Change prices now Change prices later Date [DATE] Time 10:00 [DATE] Su Mo Tu We…" at bounding box center [506, 230] width 606 height 263
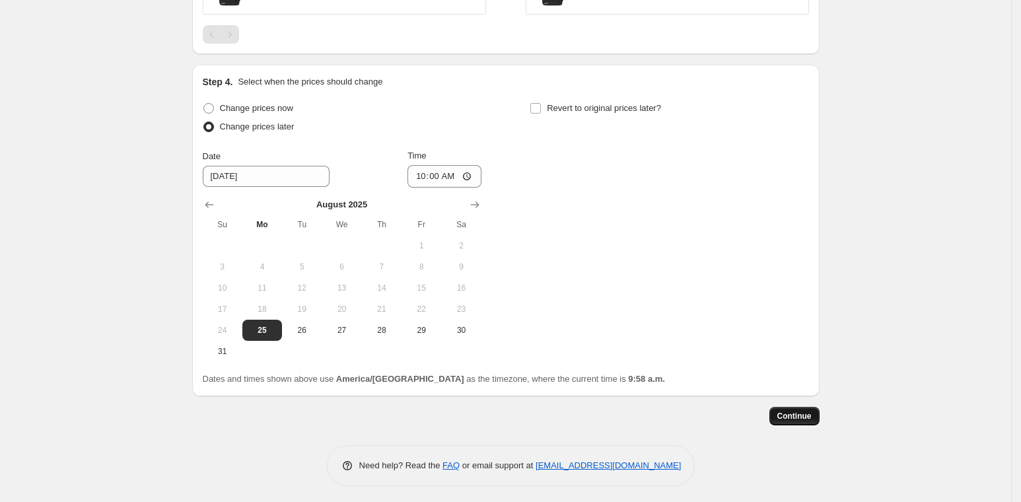
click at [811, 411] on span "Continue" at bounding box center [794, 416] width 34 height 11
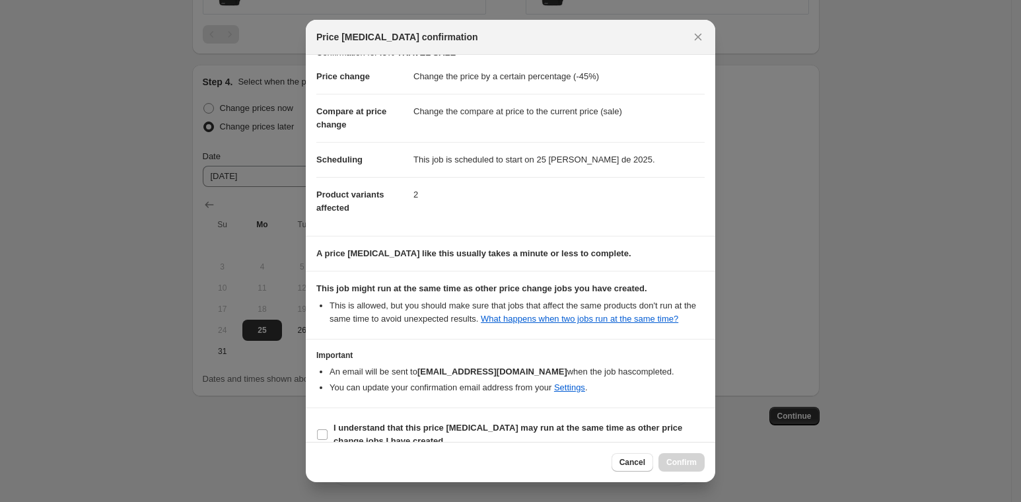
scroll to position [49, 0]
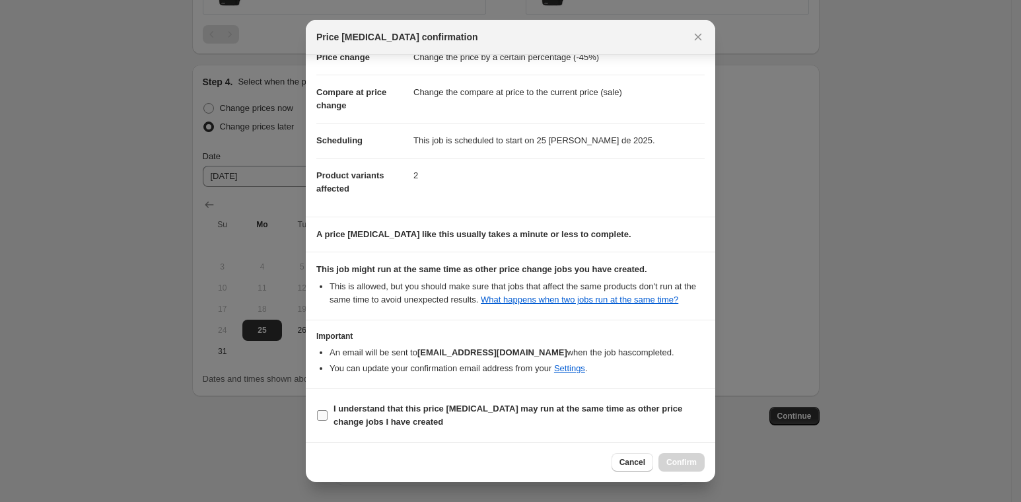
click at [446, 404] on b "I understand that this price [MEDICAL_DATA] may run at the same time as other p…" at bounding box center [507, 414] width 349 height 23
click at [328, 410] on input "I understand that this price [MEDICAL_DATA] may run at the same time as other p…" at bounding box center [322, 415] width 11 height 11
checkbox input "true"
click at [681, 459] on span "Confirm" at bounding box center [681, 462] width 30 height 11
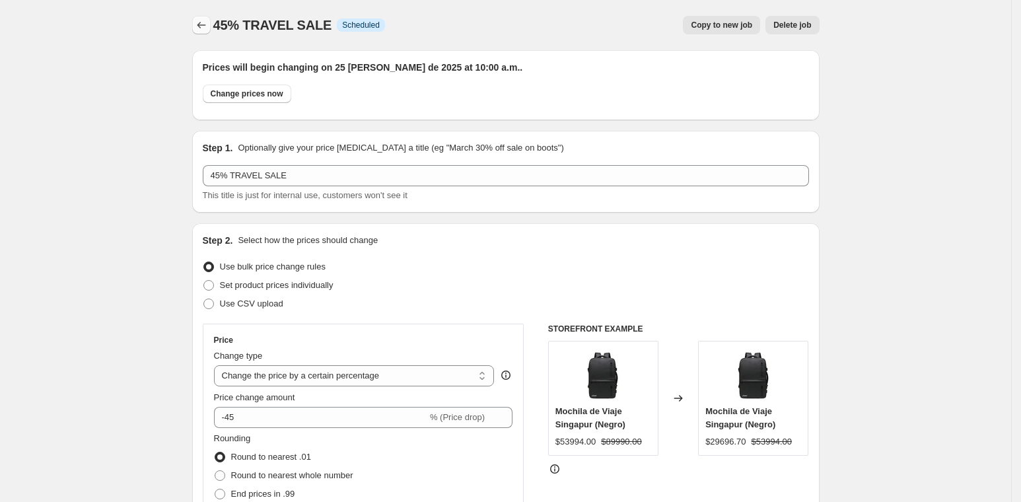
click at [208, 24] on icon "Price change jobs" at bounding box center [201, 24] width 13 height 13
